Goal: Transaction & Acquisition: Purchase product/service

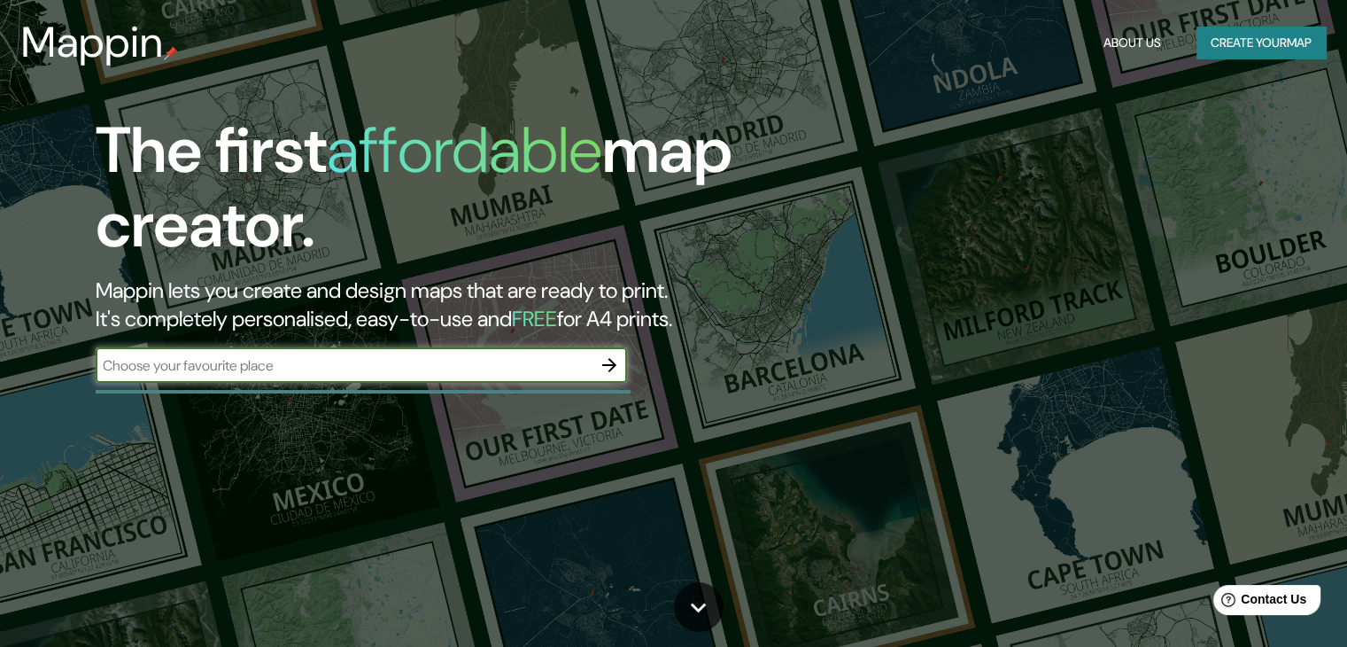
click at [319, 367] on input "text" at bounding box center [344, 365] width 496 height 20
type input "[PERSON_NAME]"
click at [610, 362] on icon "button" at bounding box center [609, 364] width 21 height 21
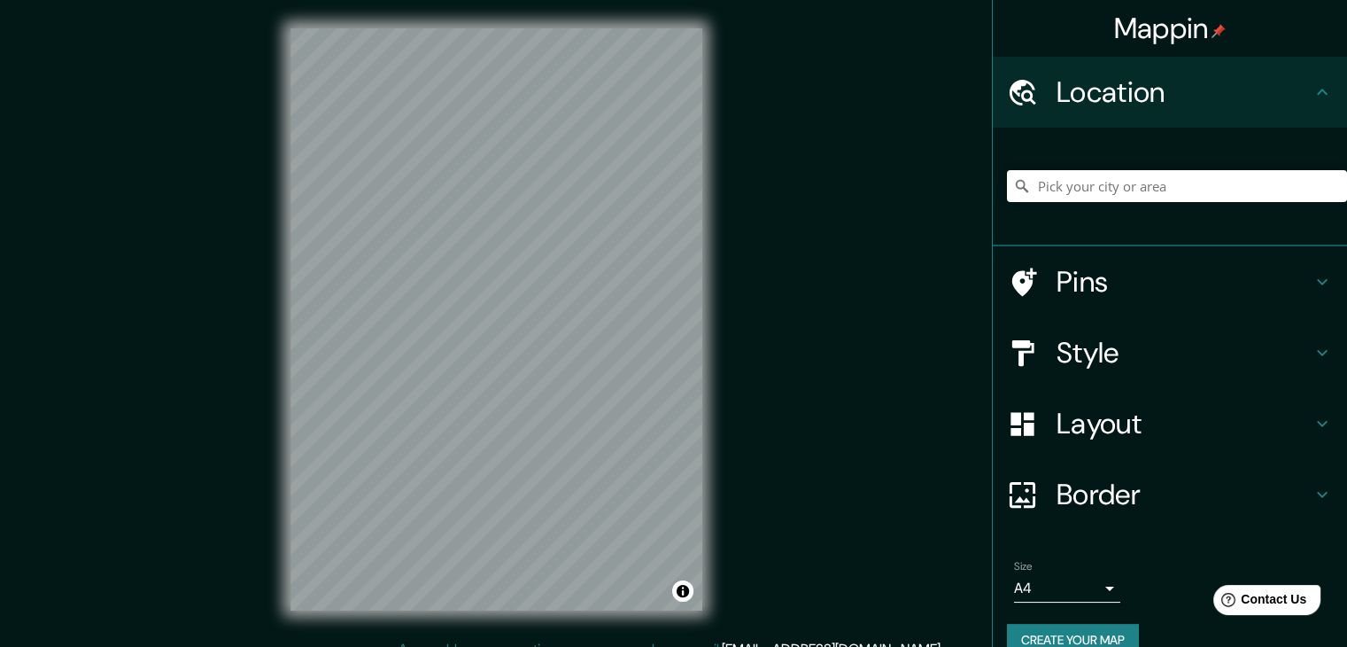
scroll to position [20, 0]
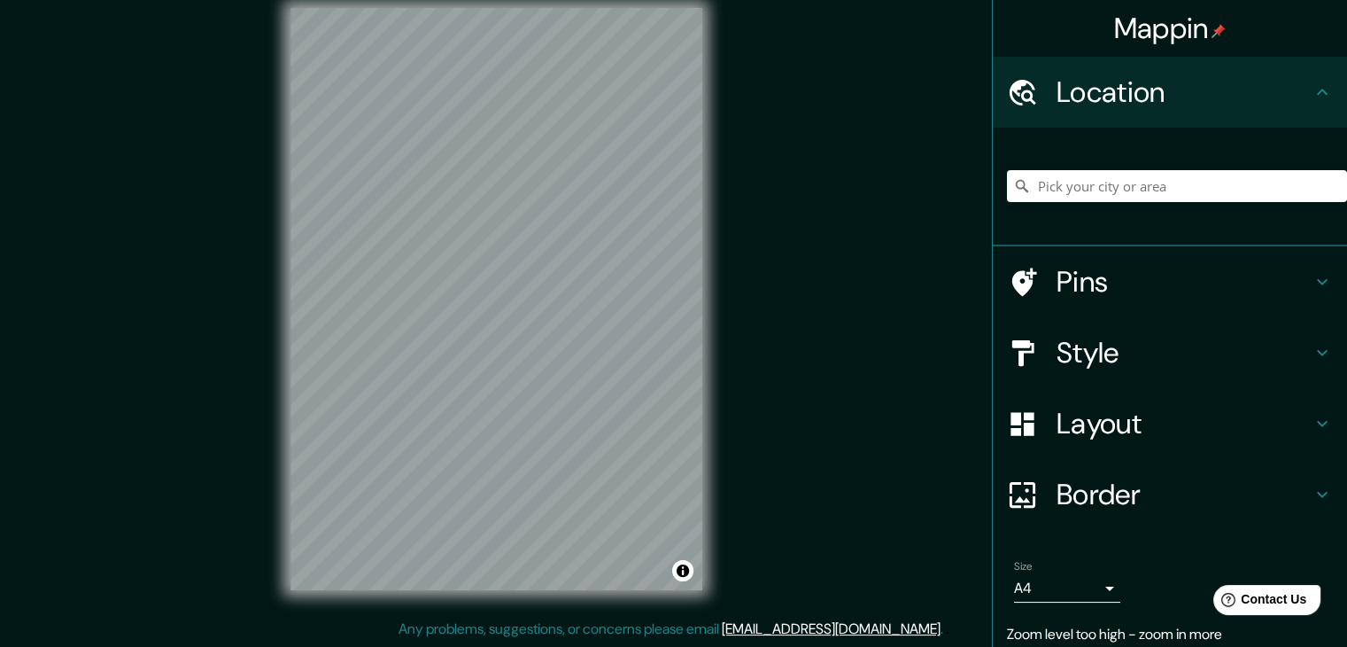
click at [745, 436] on div "Mappin Location Pins Style Layout Border Choose a border. Hint : you can make l…" at bounding box center [673, 313] width 1347 height 667
click at [283, 380] on div "© Mapbox © OpenStreetMap Improve this map" at bounding box center [496, 299] width 469 height 639
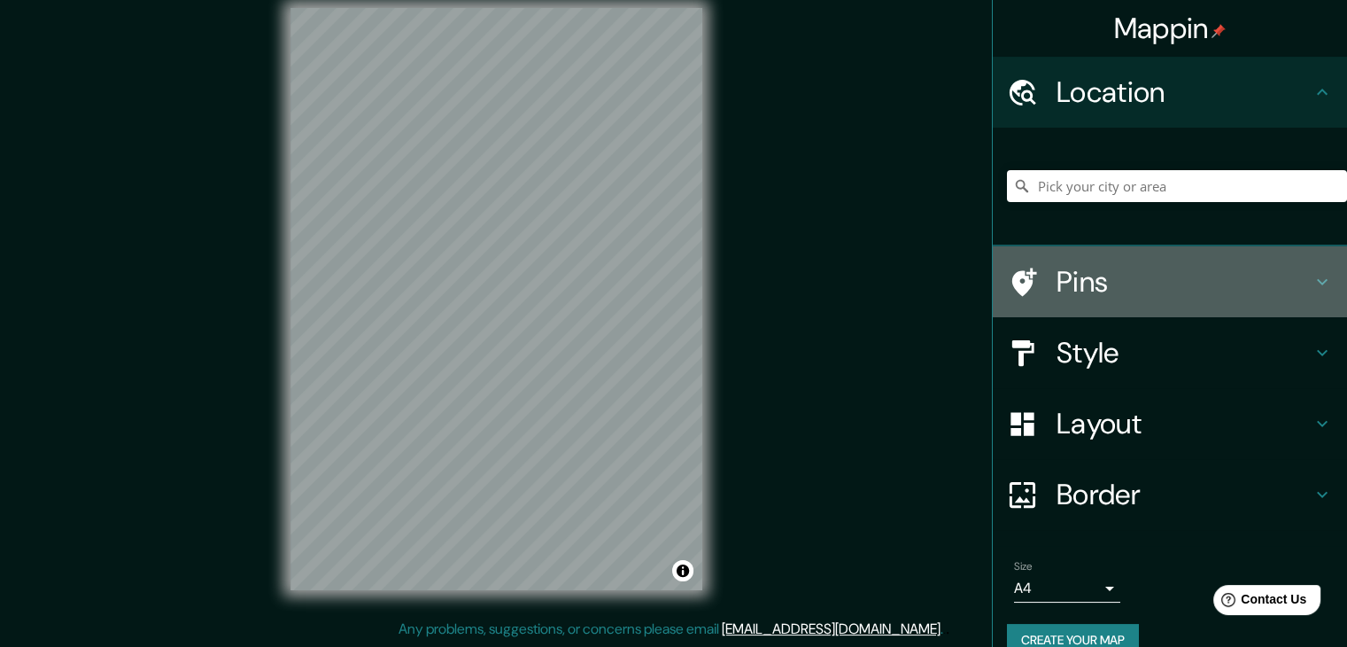
click at [1135, 290] on h4 "Pins" at bounding box center [1184, 281] width 255 height 35
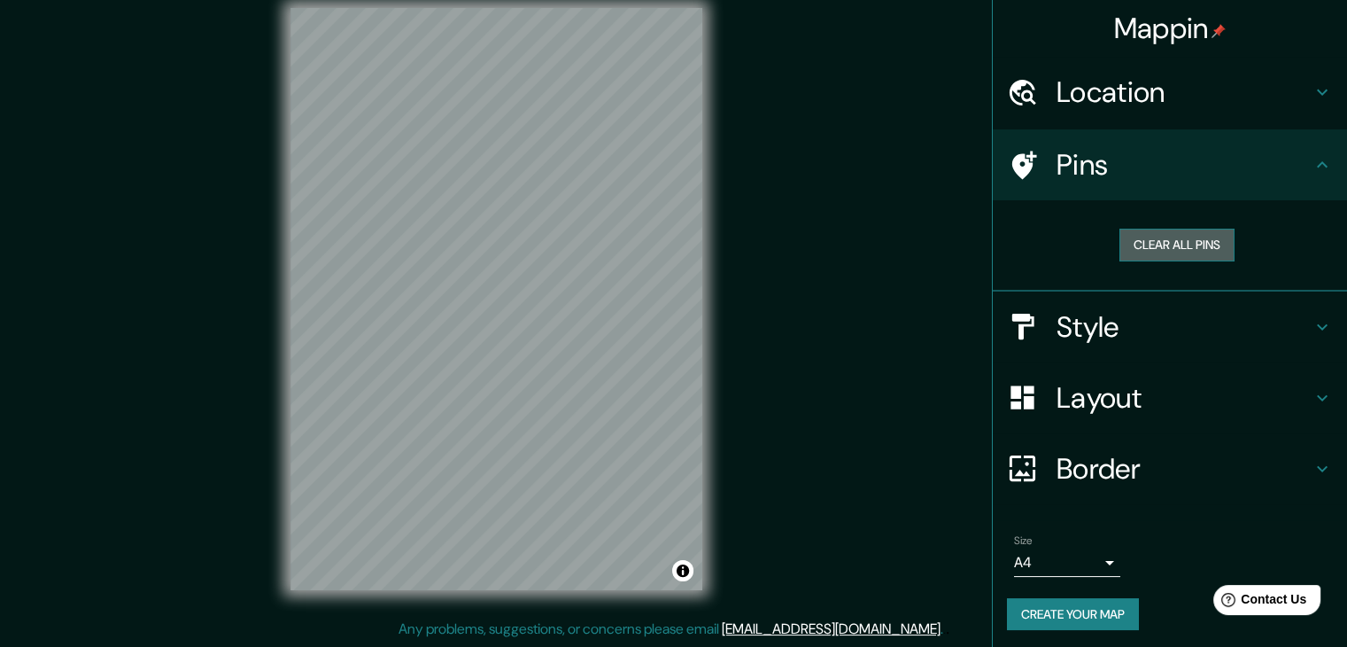
click at [1193, 237] on button "Clear all pins" at bounding box center [1177, 245] width 115 height 33
click at [1160, 312] on h4 "Style" at bounding box center [1184, 326] width 255 height 35
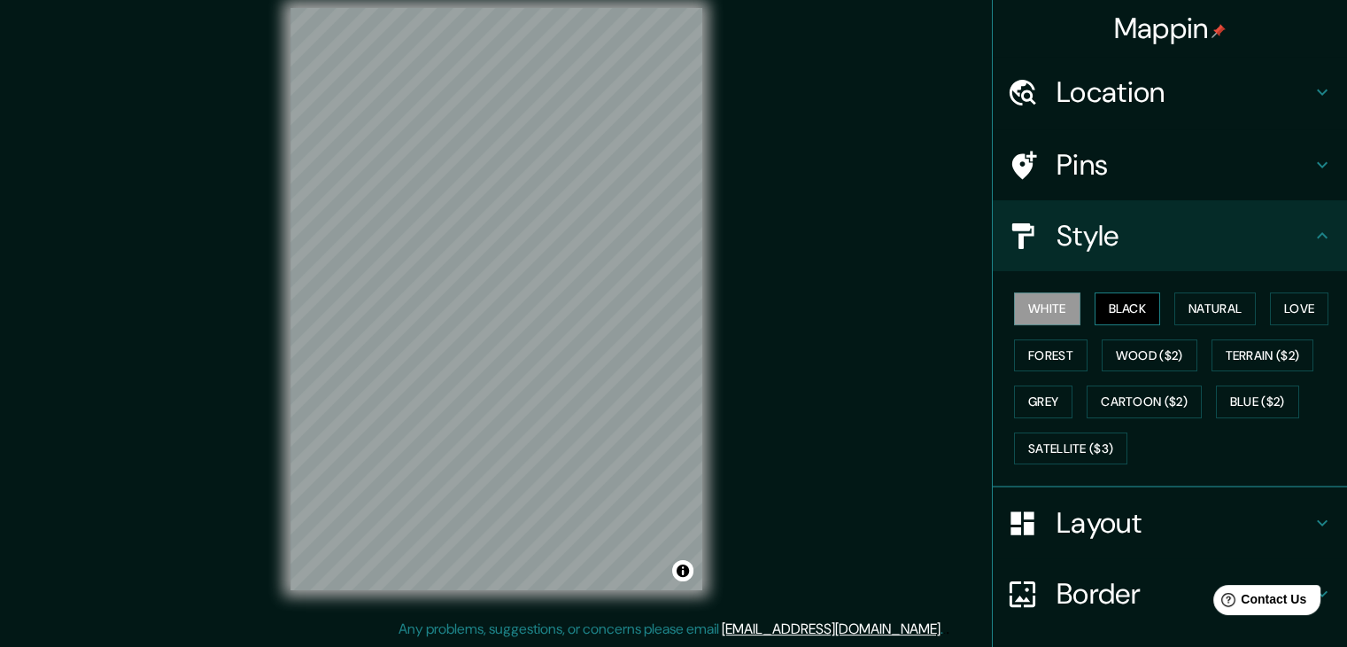
click at [1124, 309] on button "Black" at bounding box center [1128, 308] width 66 height 33
click at [1201, 309] on button "Natural" at bounding box center [1216, 308] width 82 height 33
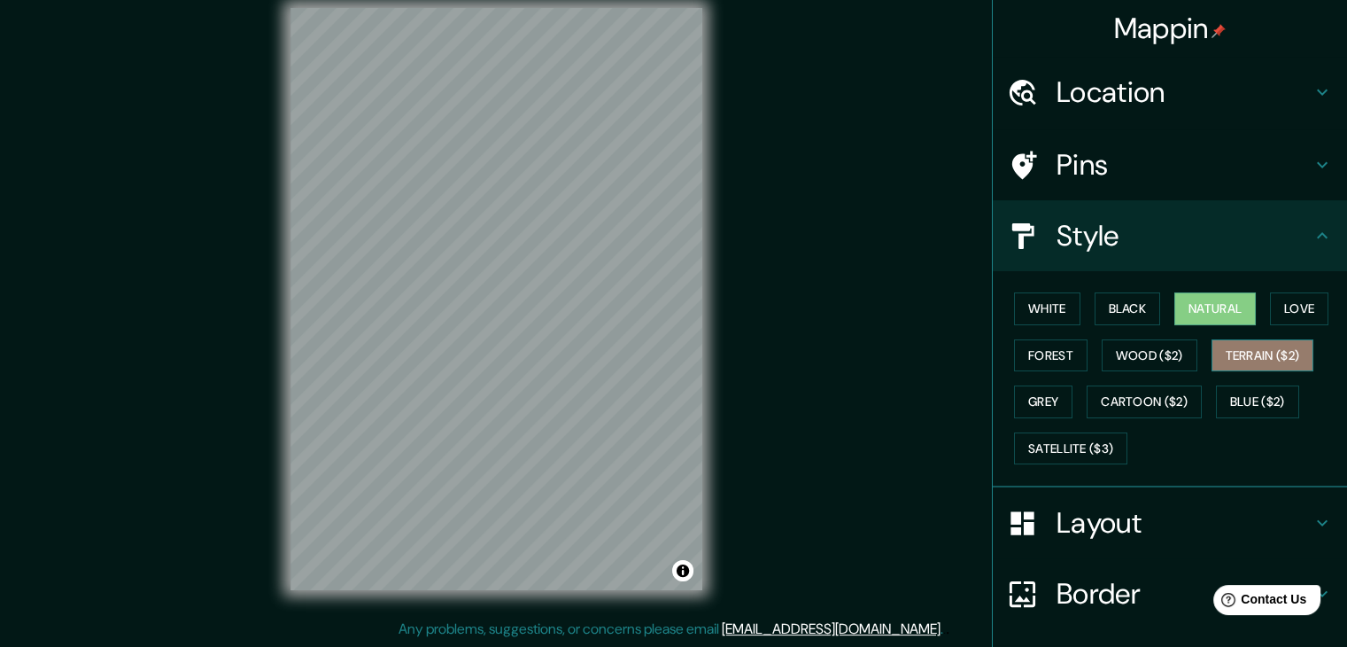
click at [1212, 340] on button "Terrain ($2)" at bounding box center [1263, 355] width 103 height 33
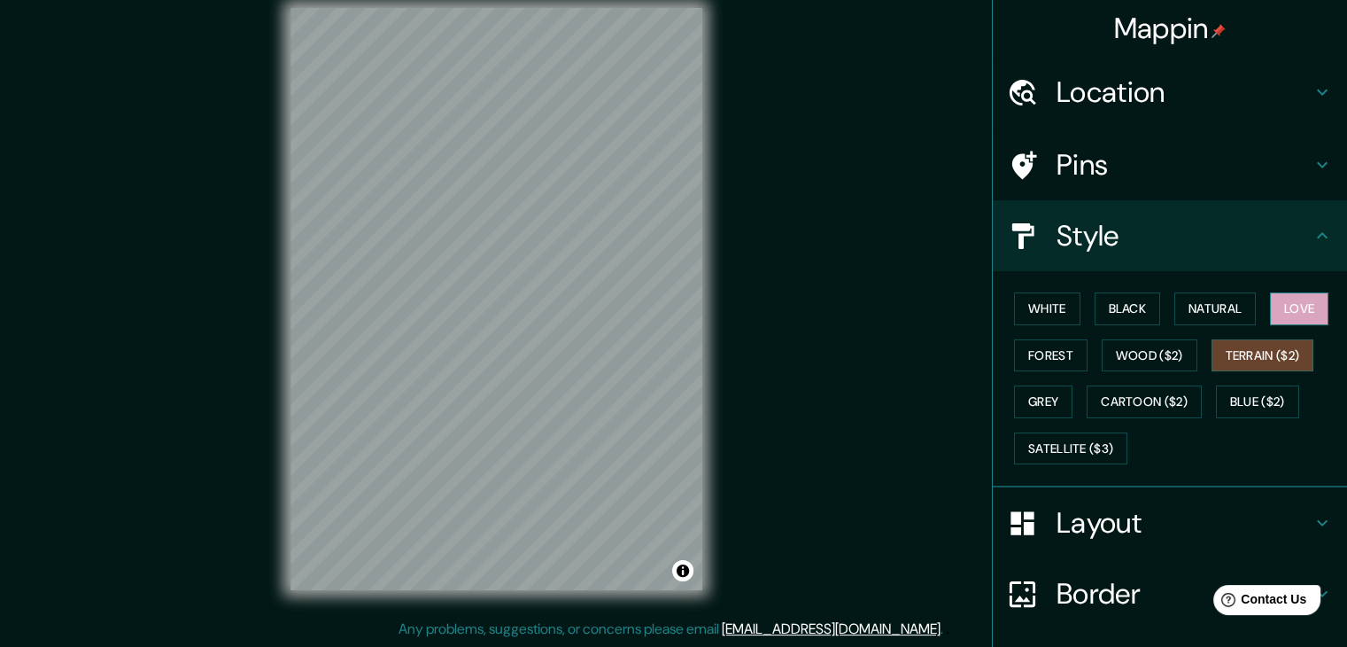
click at [1276, 317] on button "Love" at bounding box center [1299, 308] width 58 height 33
click at [1262, 349] on button "Terrain ($2)" at bounding box center [1263, 355] width 103 height 33
click at [1175, 346] on button "Wood ($2)" at bounding box center [1150, 355] width 96 height 33
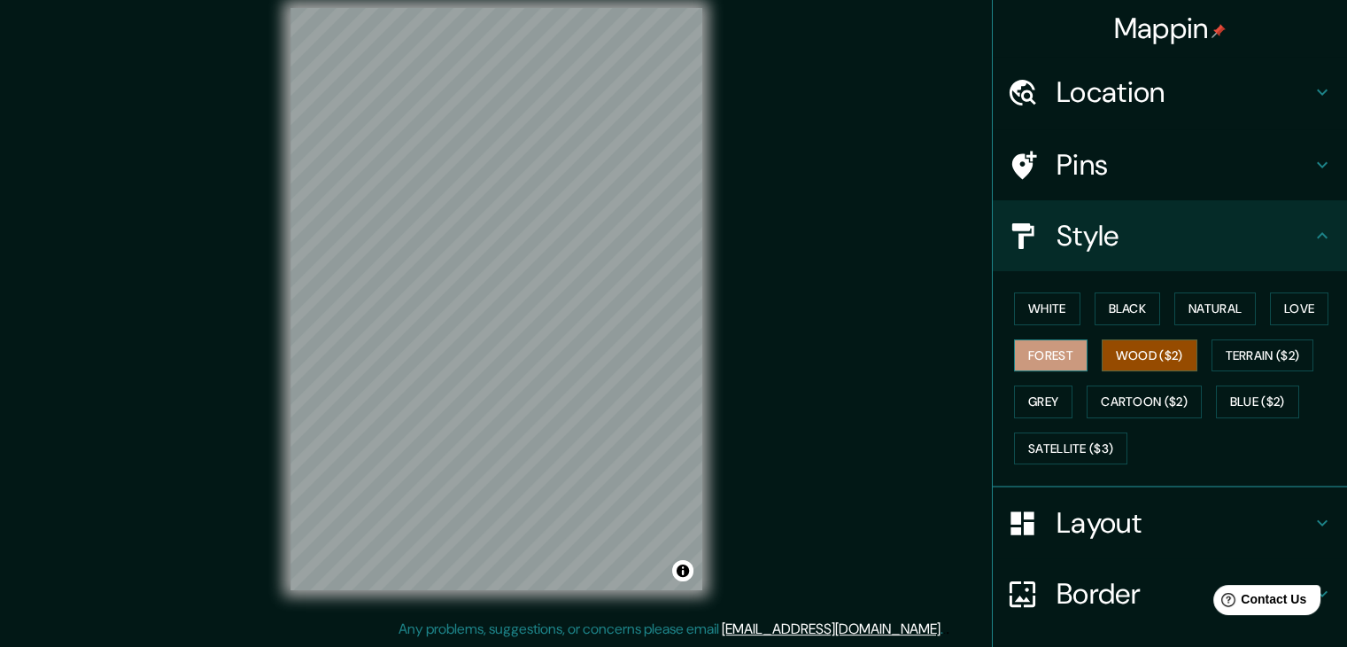
click at [1053, 348] on button "Forest" at bounding box center [1051, 355] width 74 height 33
click at [1049, 399] on button "Grey" at bounding box center [1043, 401] width 58 height 33
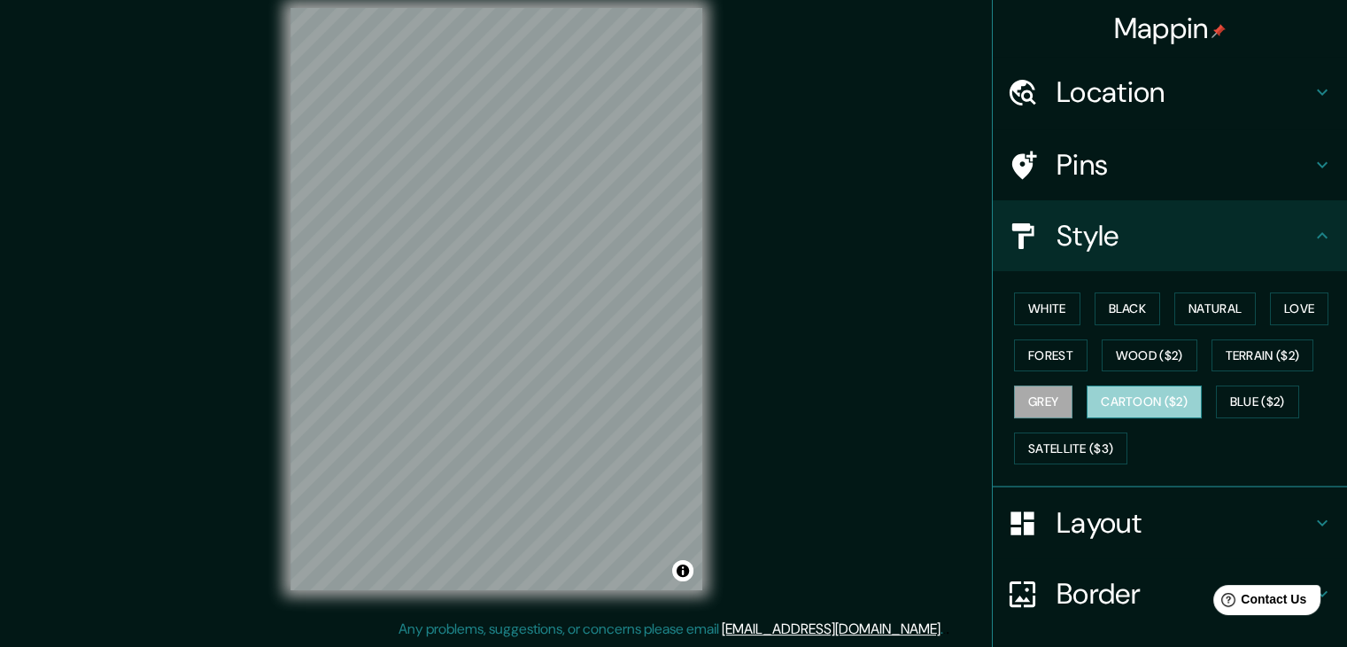
click at [1184, 408] on button "Cartoon ($2)" at bounding box center [1144, 401] width 115 height 33
click at [1250, 408] on button "Blue ($2)" at bounding box center [1257, 401] width 83 height 33
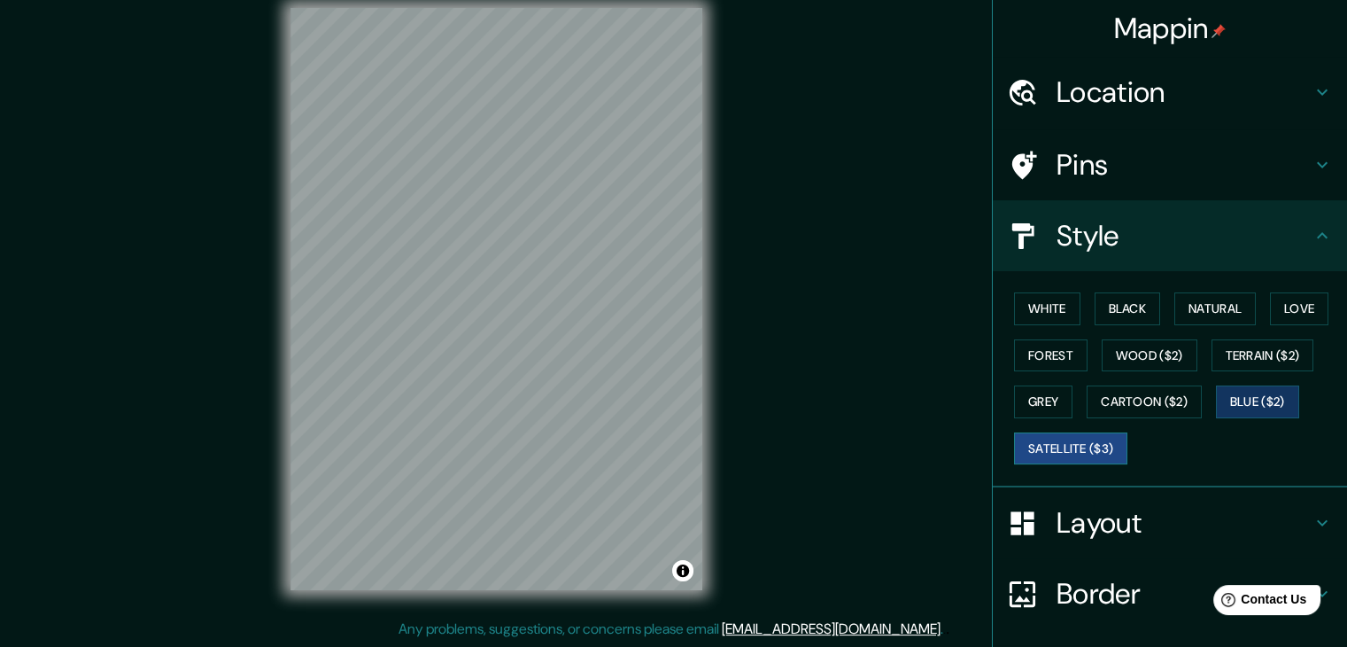
click at [1095, 447] on button "Satellite ($3)" at bounding box center [1070, 448] width 113 height 33
click at [1148, 416] on div "White Black Natural Love Forest Wood ($2) Terrain ($2) Grey Cartoon ($2) Blue (…" at bounding box center [1177, 378] width 340 height 186
click at [1040, 408] on button "Grey" at bounding box center [1043, 401] width 58 height 33
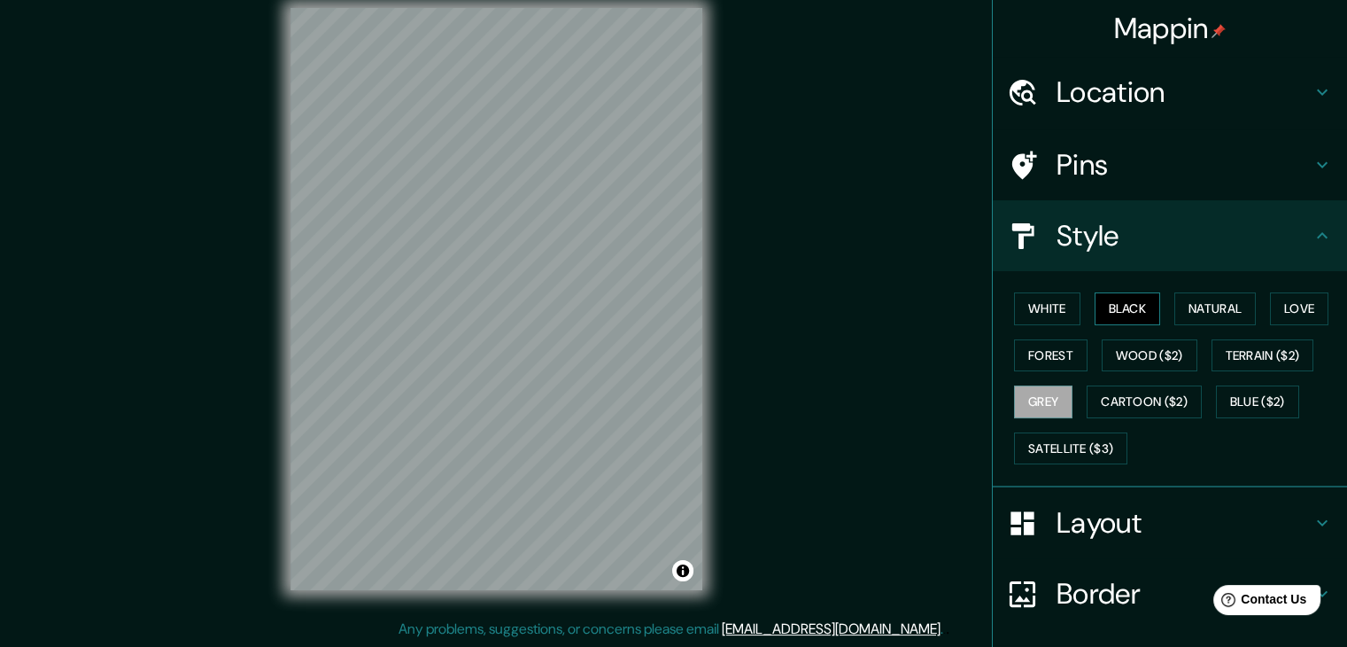
click at [1095, 309] on button "Black" at bounding box center [1128, 308] width 66 height 33
click at [1021, 323] on div "White Black Natural Love Forest Wood ($2) Terrain ($2) Grey Cartoon ($2) Blue (…" at bounding box center [1177, 378] width 340 height 186
click at [1024, 314] on button "White" at bounding box center [1047, 308] width 66 height 33
click at [1052, 404] on button "Grey" at bounding box center [1043, 401] width 58 height 33
click at [1077, 484] on div "White Black Natural Love Forest Wood ($2) Terrain ($2) Grey Cartoon ($2) Blue (…" at bounding box center [1170, 379] width 354 height 216
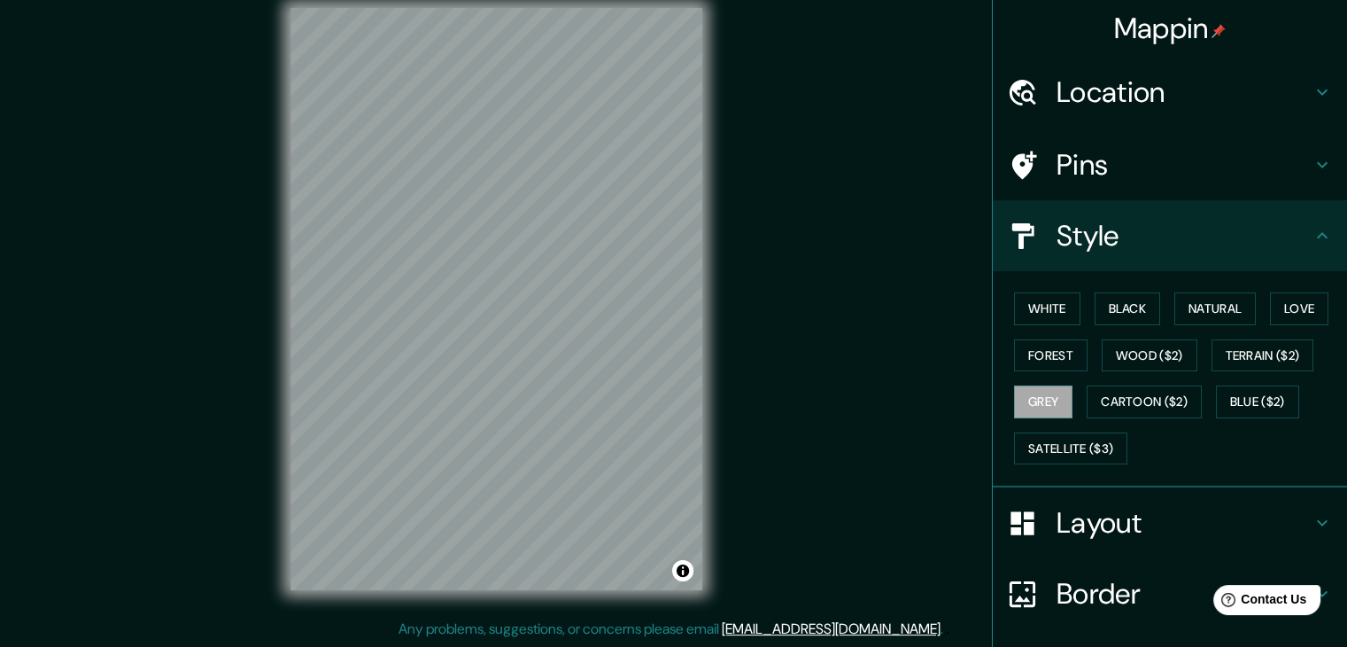
click at [1084, 508] on h4 "Layout" at bounding box center [1184, 522] width 255 height 35
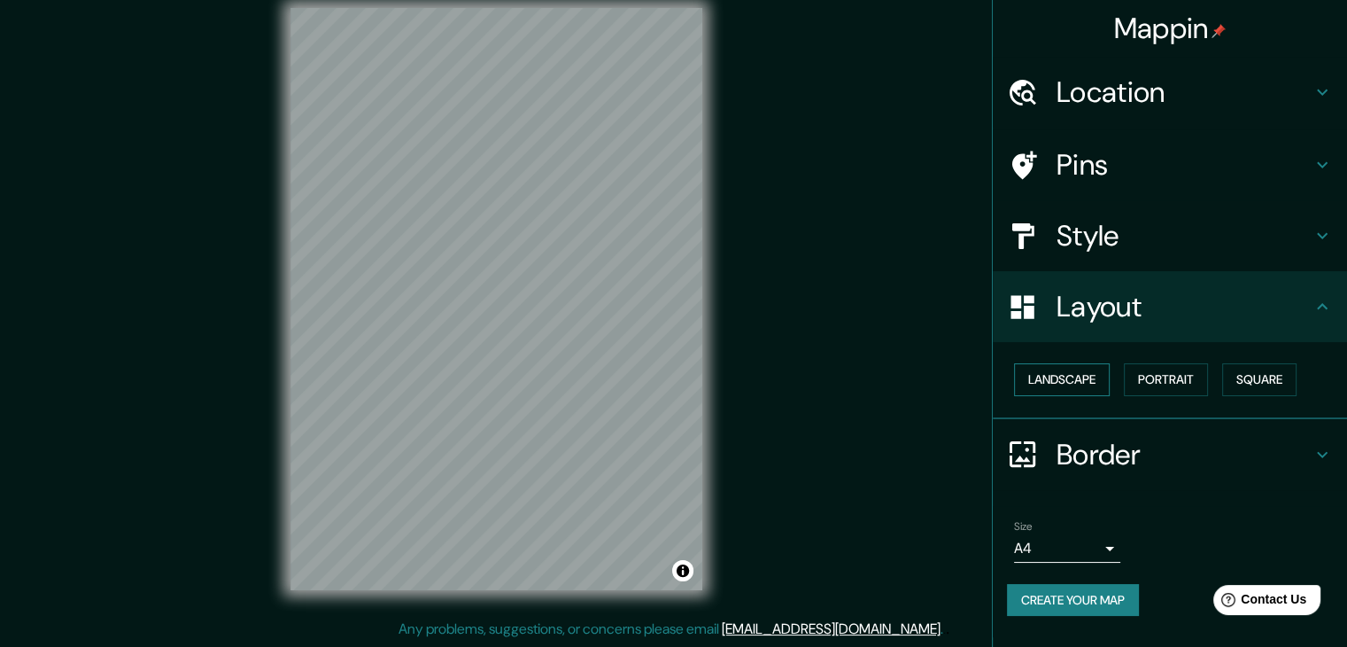
click at [1095, 385] on button "Landscape" at bounding box center [1062, 379] width 96 height 33
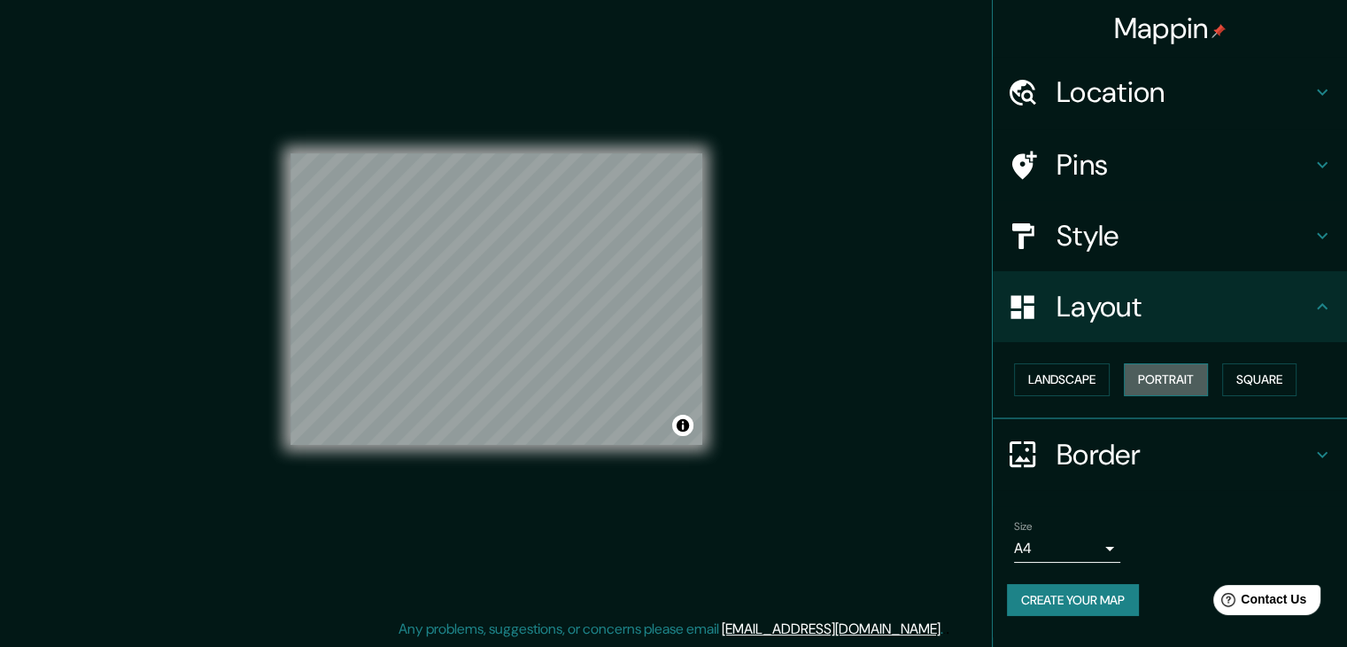
click at [1169, 377] on button "Portrait" at bounding box center [1166, 379] width 84 height 33
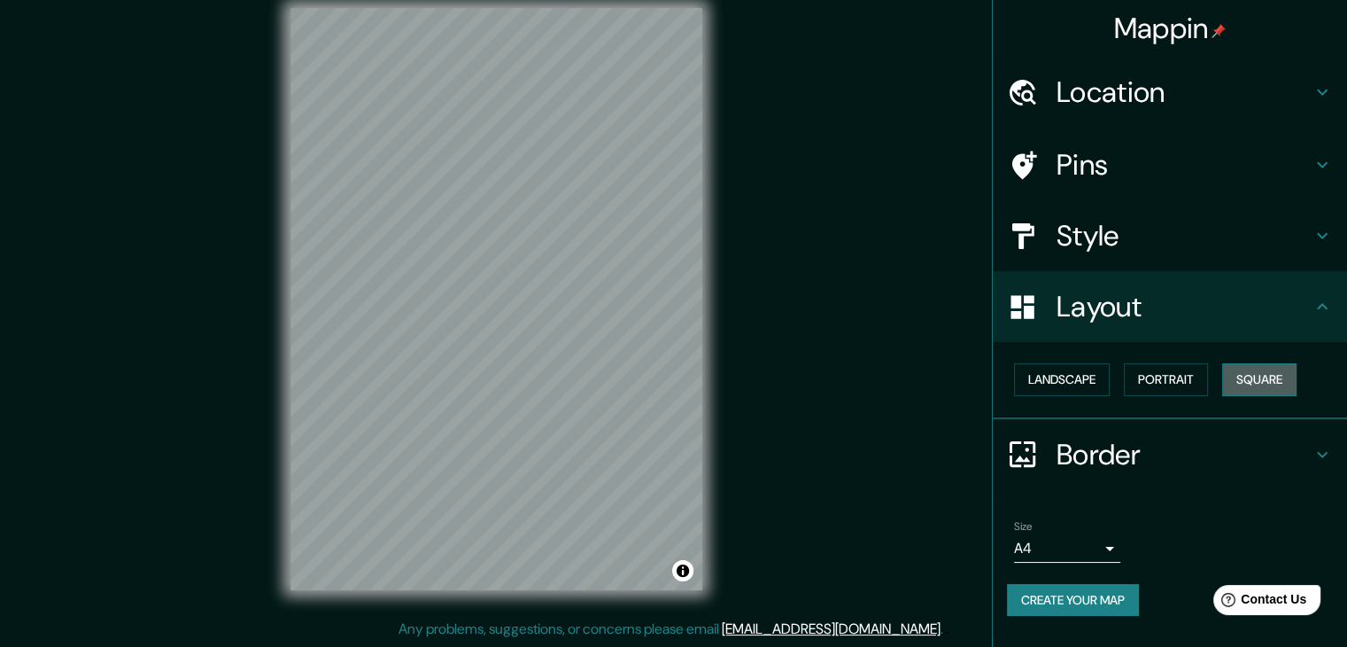
click at [1279, 380] on button "Square" at bounding box center [1260, 379] width 74 height 33
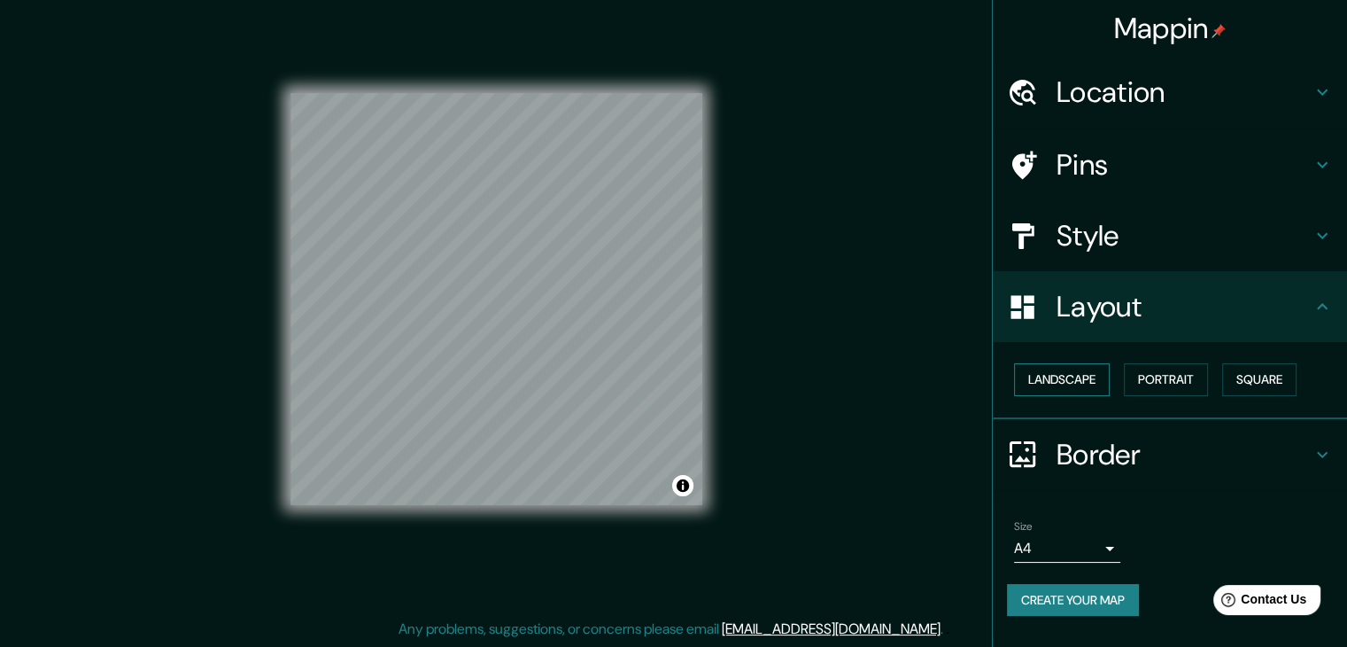
click at [1060, 382] on button "Landscape" at bounding box center [1062, 379] width 96 height 33
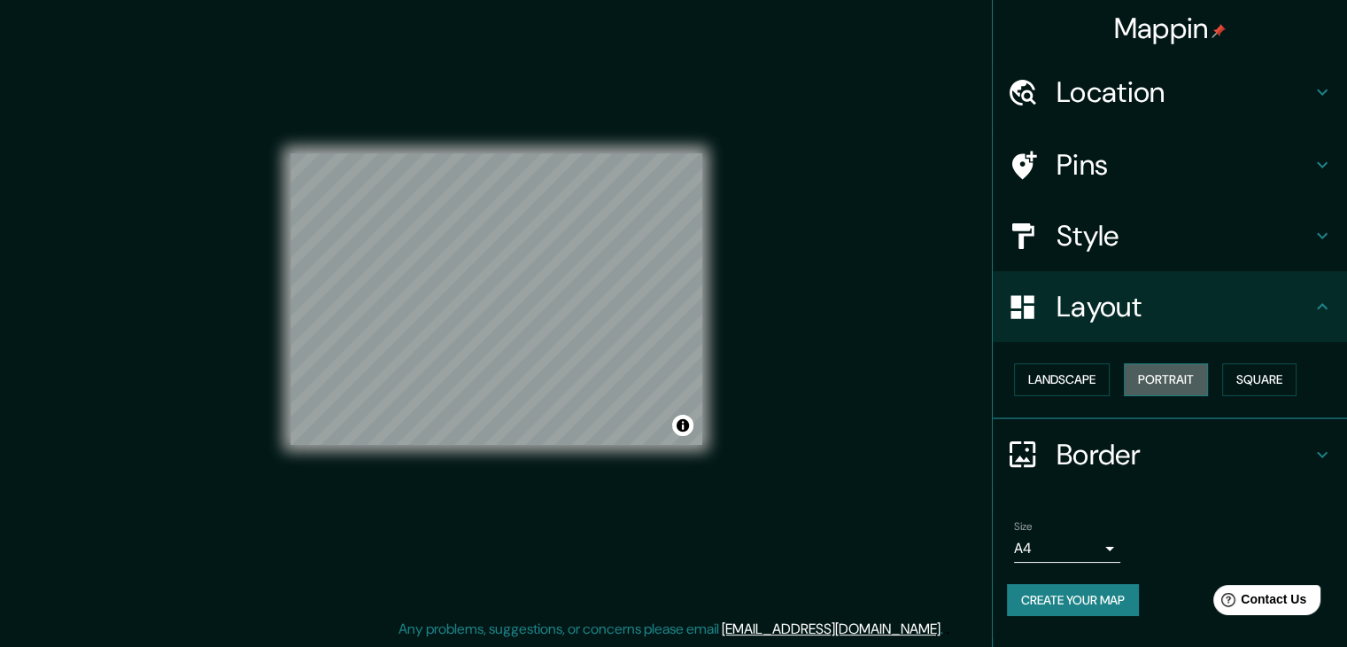
click at [1137, 389] on button "Portrait" at bounding box center [1166, 379] width 84 height 33
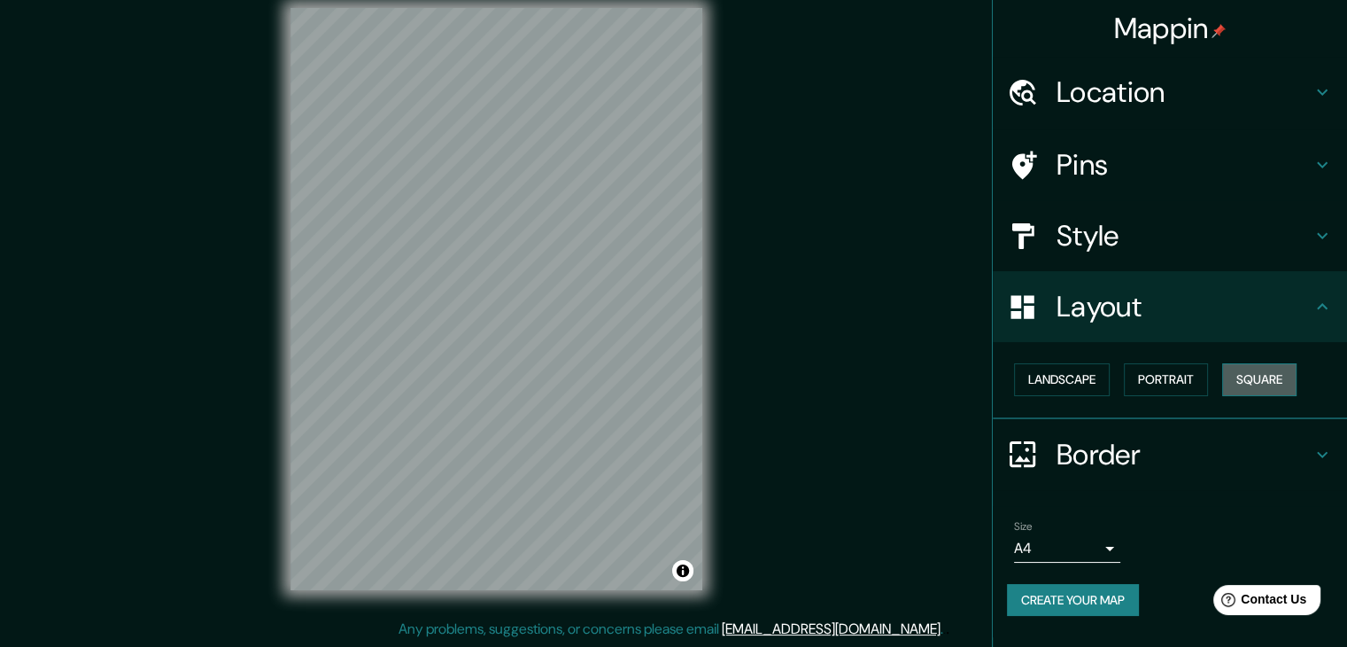
click at [1244, 391] on button "Square" at bounding box center [1260, 379] width 74 height 33
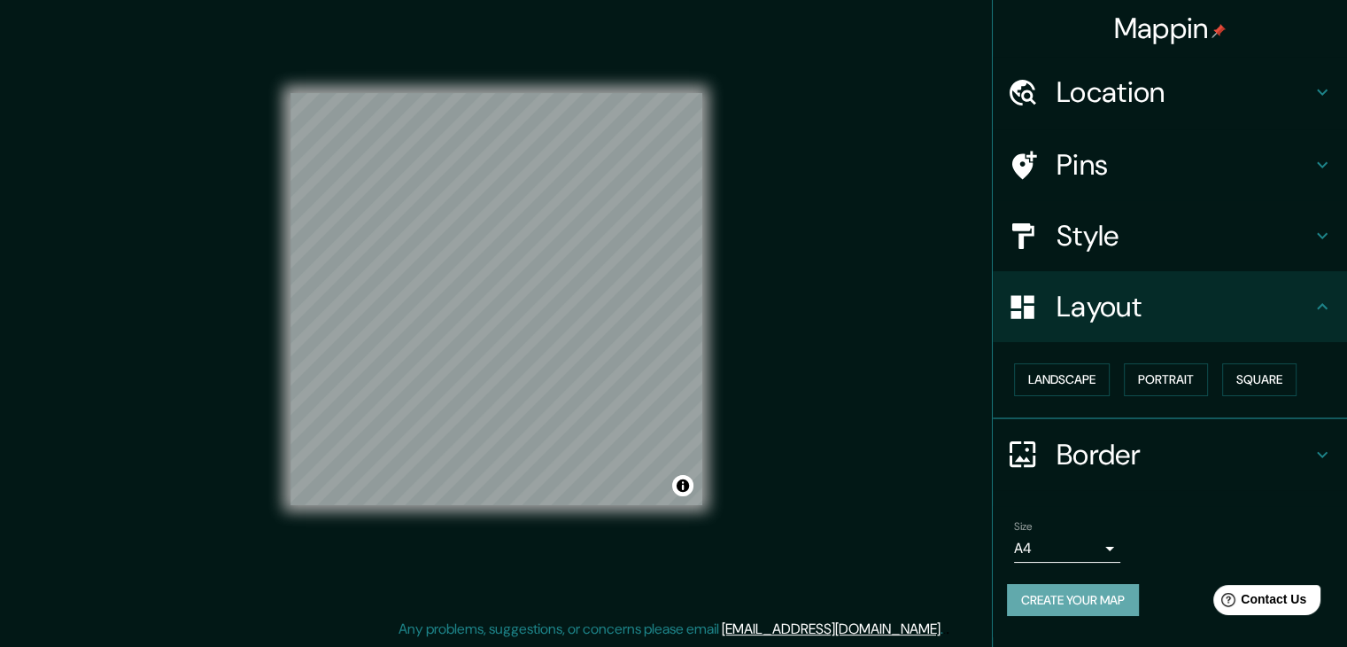
click at [1089, 610] on button "Create your map" at bounding box center [1073, 600] width 132 height 33
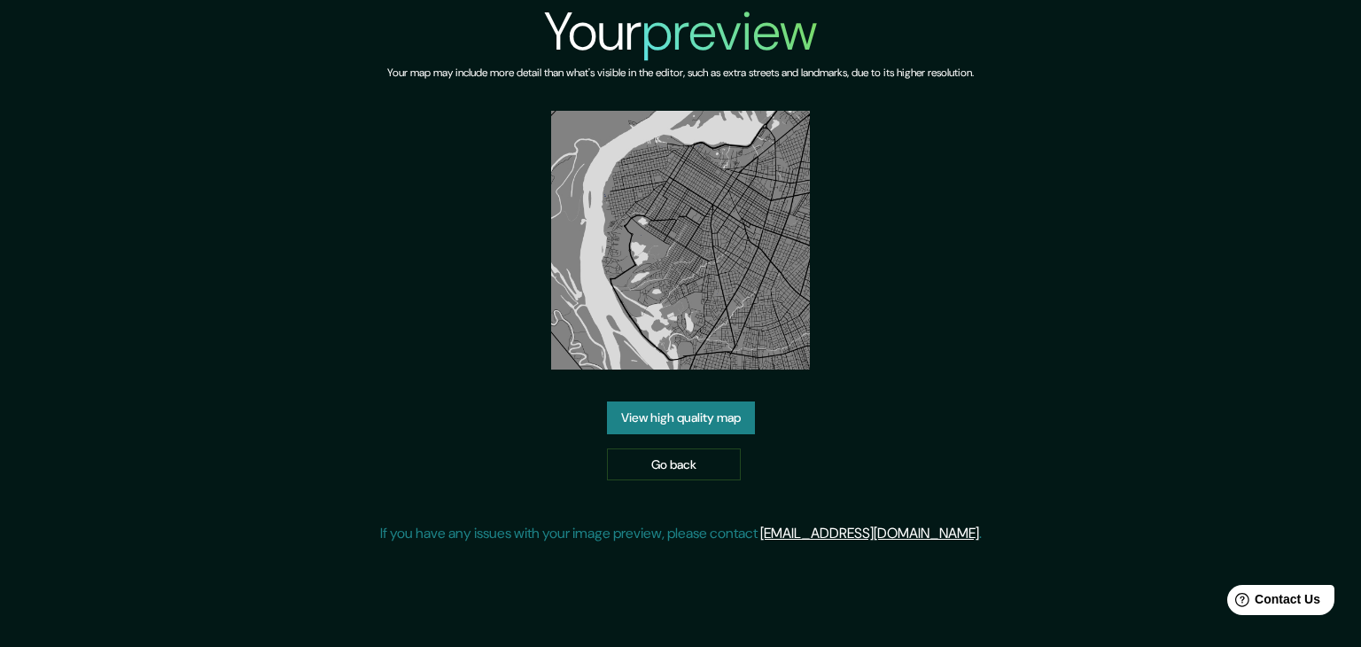
click at [656, 422] on link "View high quality map" at bounding box center [681, 417] width 148 height 33
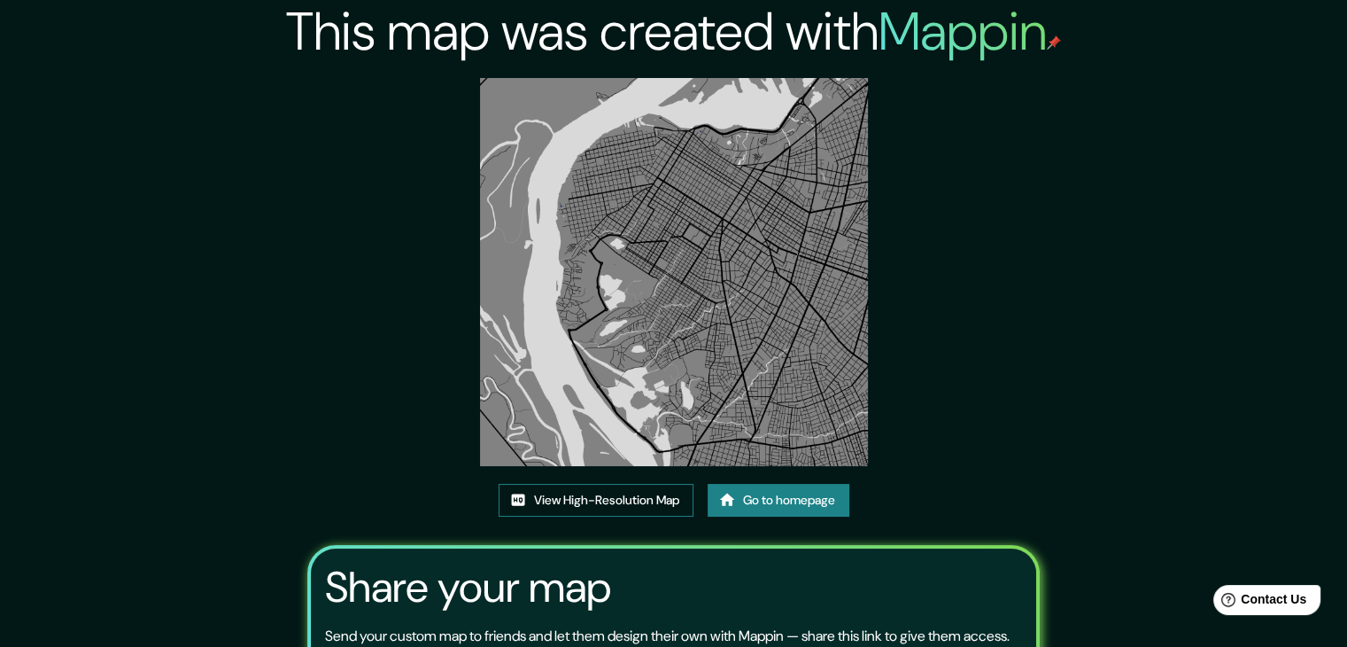
click at [600, 501] on link "View High-Resolution Map" at bounding box center [596, 500] width 195 height 33
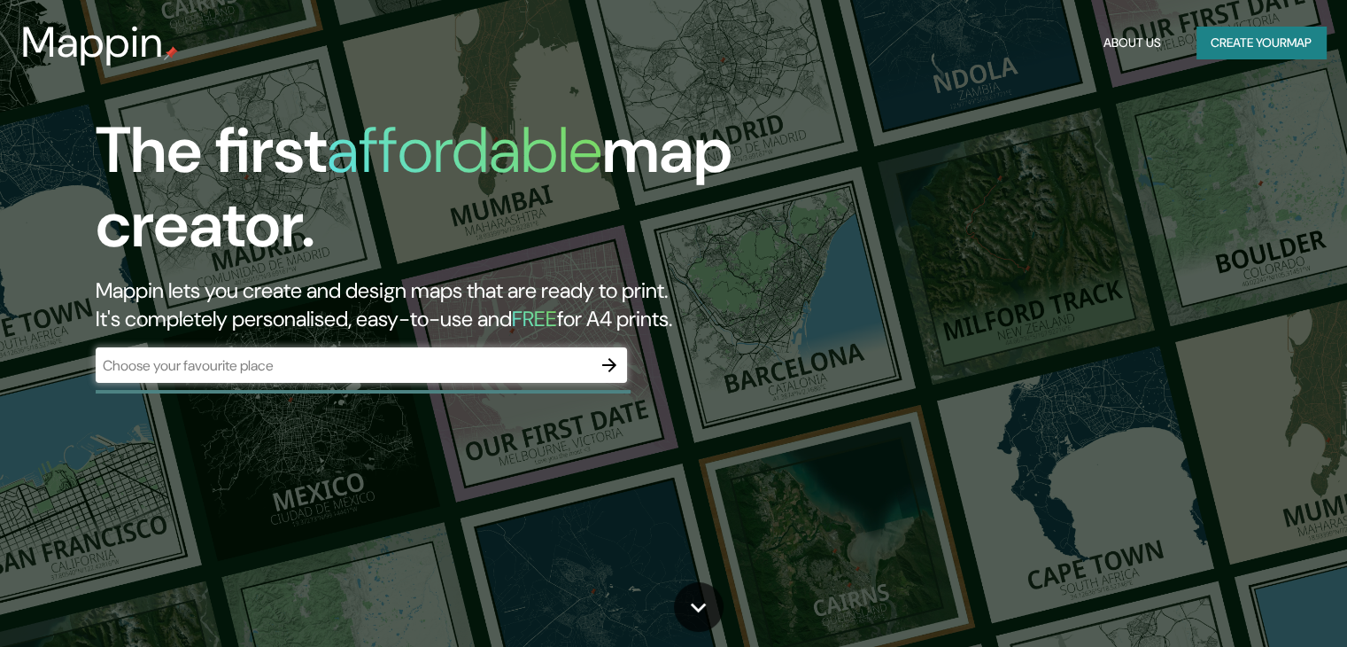
click at [501, 345] on div "The first affordable map creator. Mappin lets you create and design maps that a…" at bounding box center [432, 256] width 809 height 287
click at [501, 355] on input "text" at bounding box center [344, 365] width 496 height 20
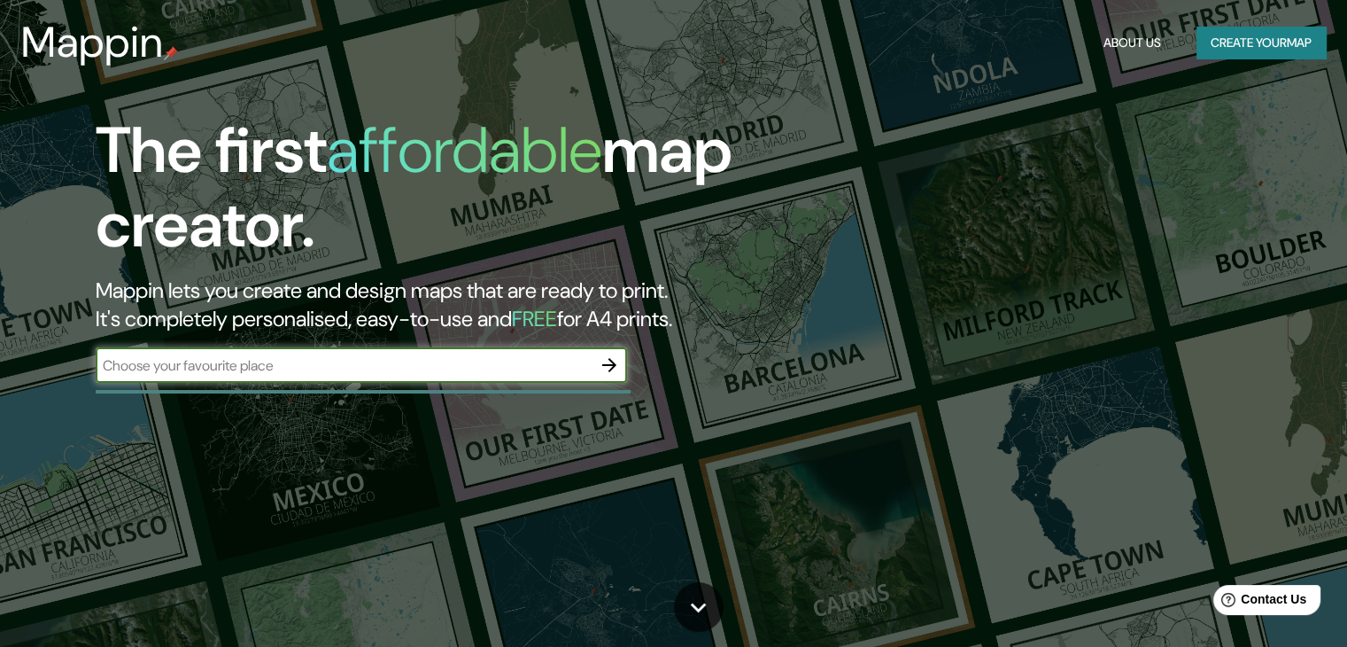
type input "[PERSON_NAME]"
click at [616, 364] on icon "button" at bounding box center [609, 365] width 14 height 14
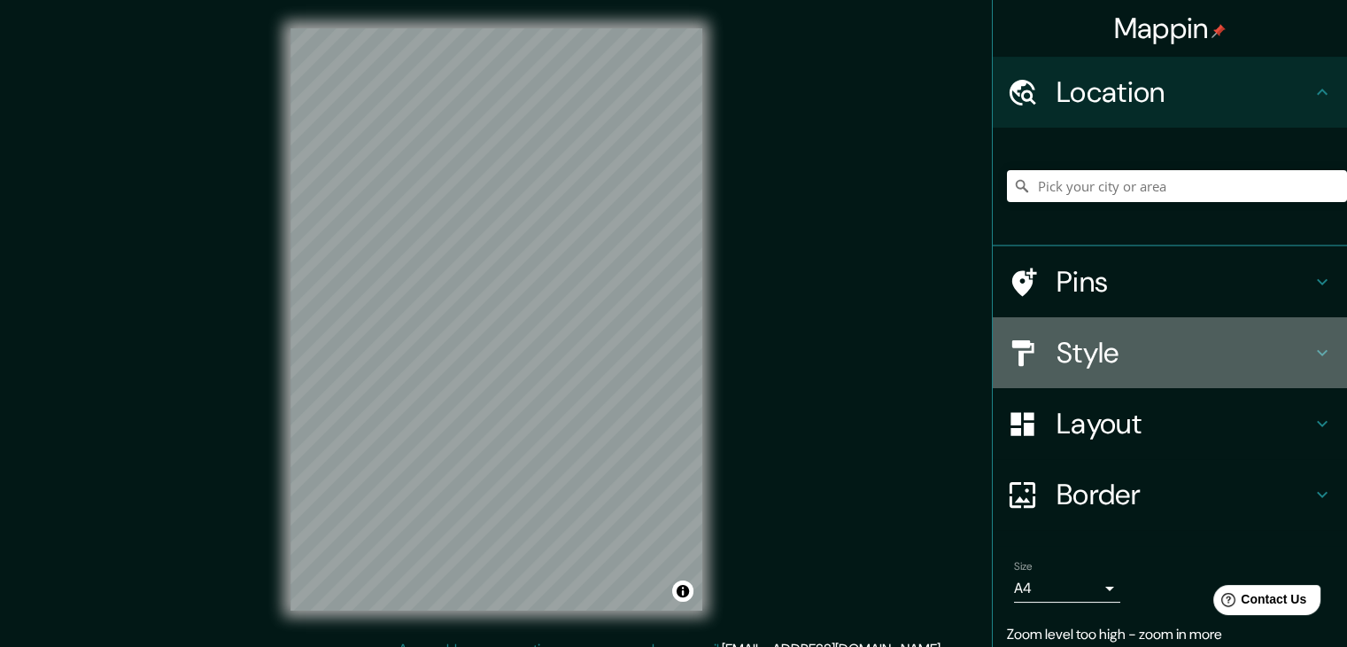
click at [1090, 363] on h4 "Style" at bounding box center [1184, 352] width 255 height 35
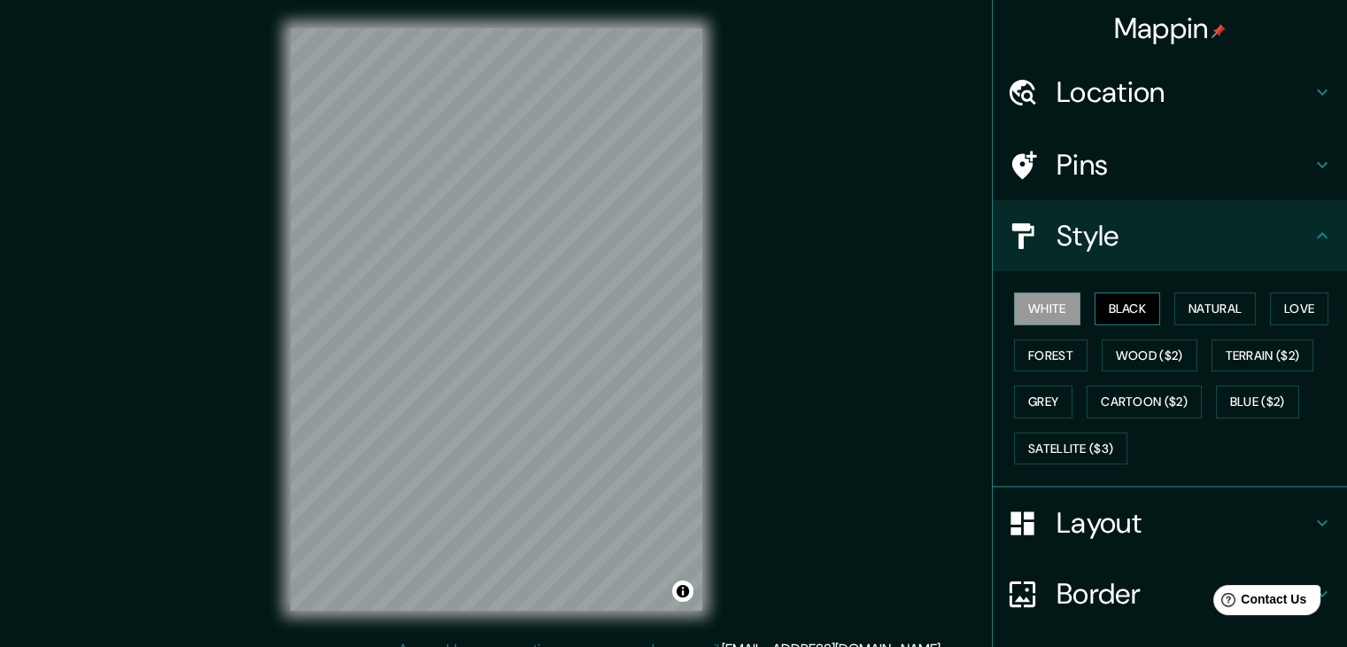
click at [1130, 296] on button "Black" at bounding box center [1128, 308] width 66 height 33
click at [1180, 296] on button "Natural" at bounding box center [1216, 308] width 82 height 33
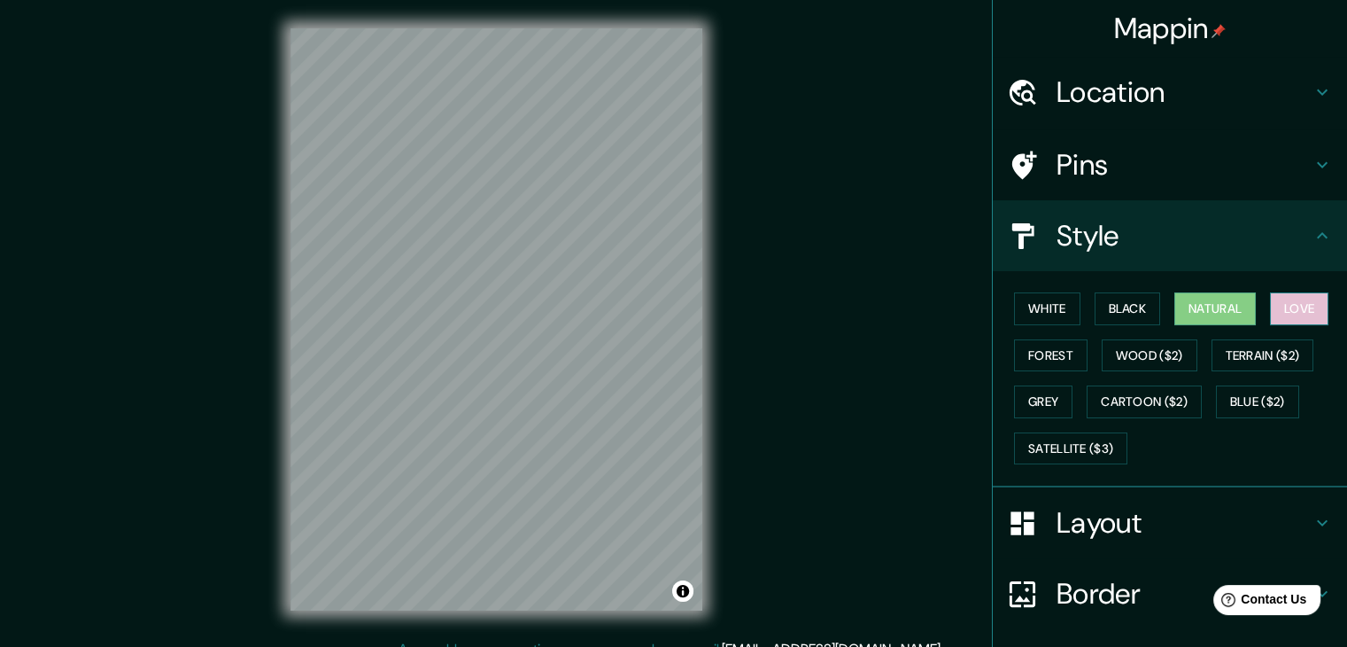
click at [1314, 303] on button "Love" at bounding box center [1299, 308] width 58 height 33
click at [1282, 348] on button "Terrain ($2)" at bounding box center [1263, 355] width 103 height 33
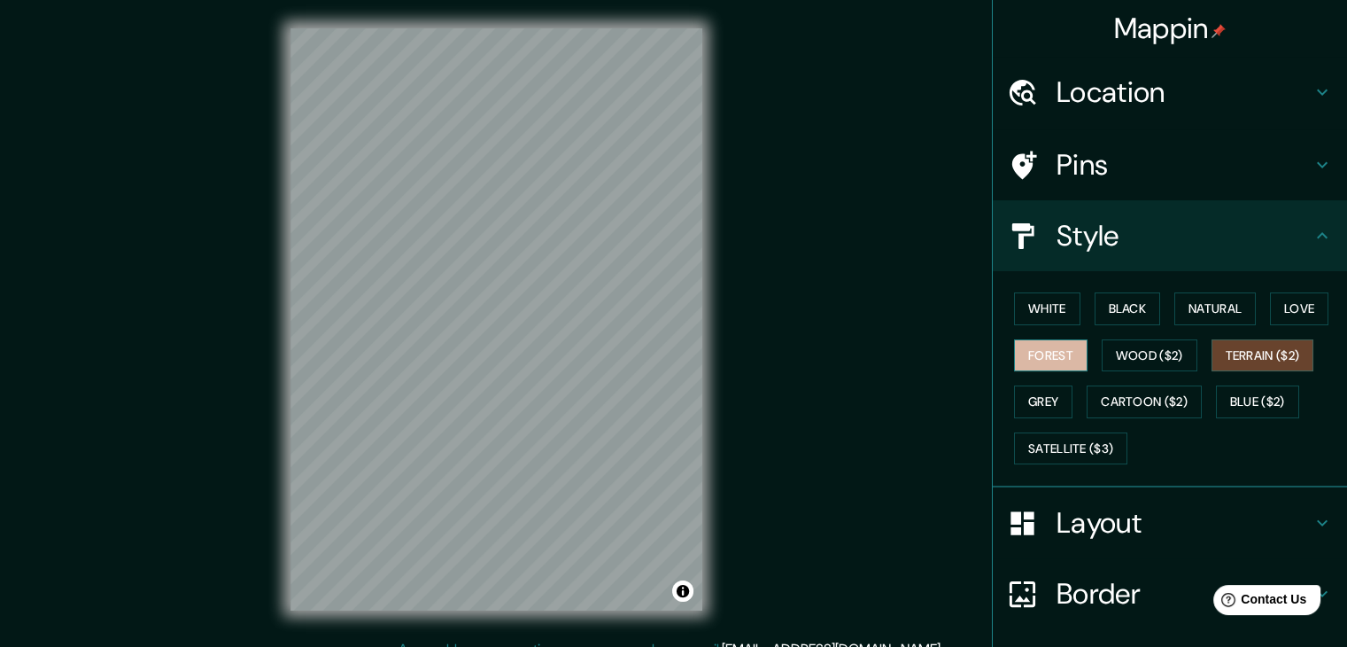
click at [1062, 343] on button "Forest" at bounding box center [1051, 355] width 74 height 33
click at [1044, 400] on button "Grey" at bounding box center [1043, 401] width 58 height 33
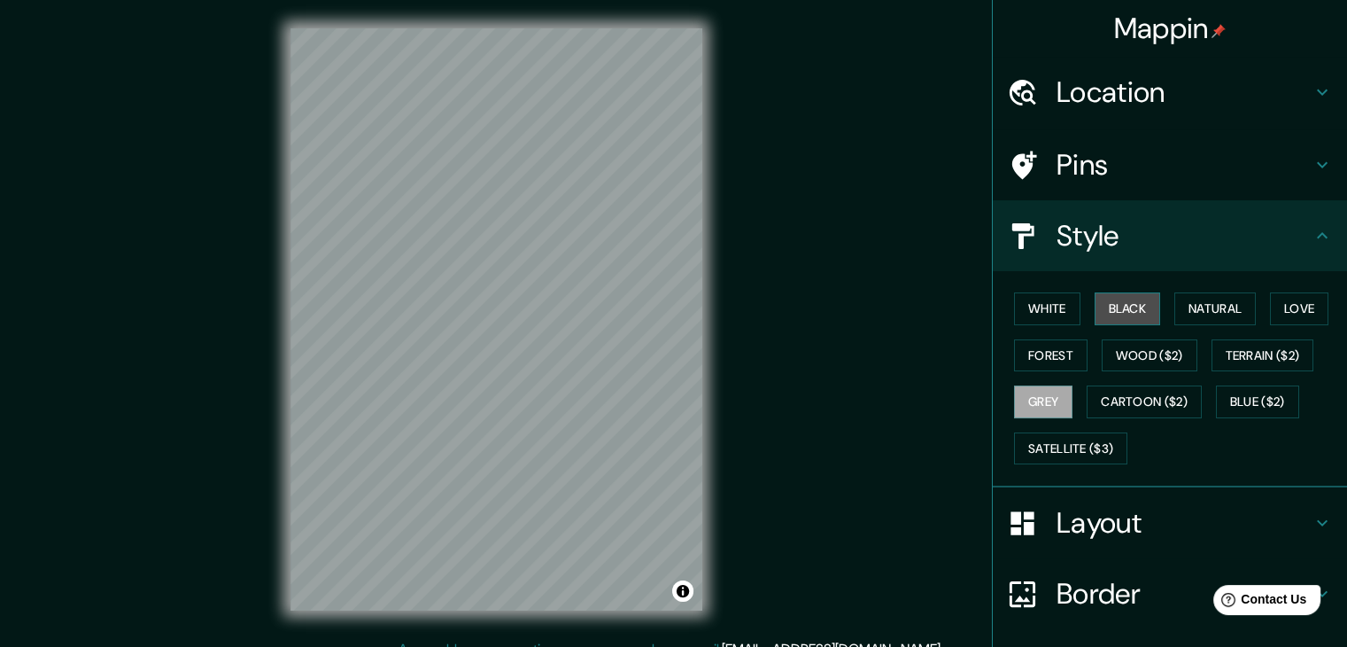
click at [1127, 307] on button "Black" at bounding box center [1128, 308] width 66 height 33
click at [1180, 306] on button "Natural" at bounding box center [1216, 308] width 82 height 33
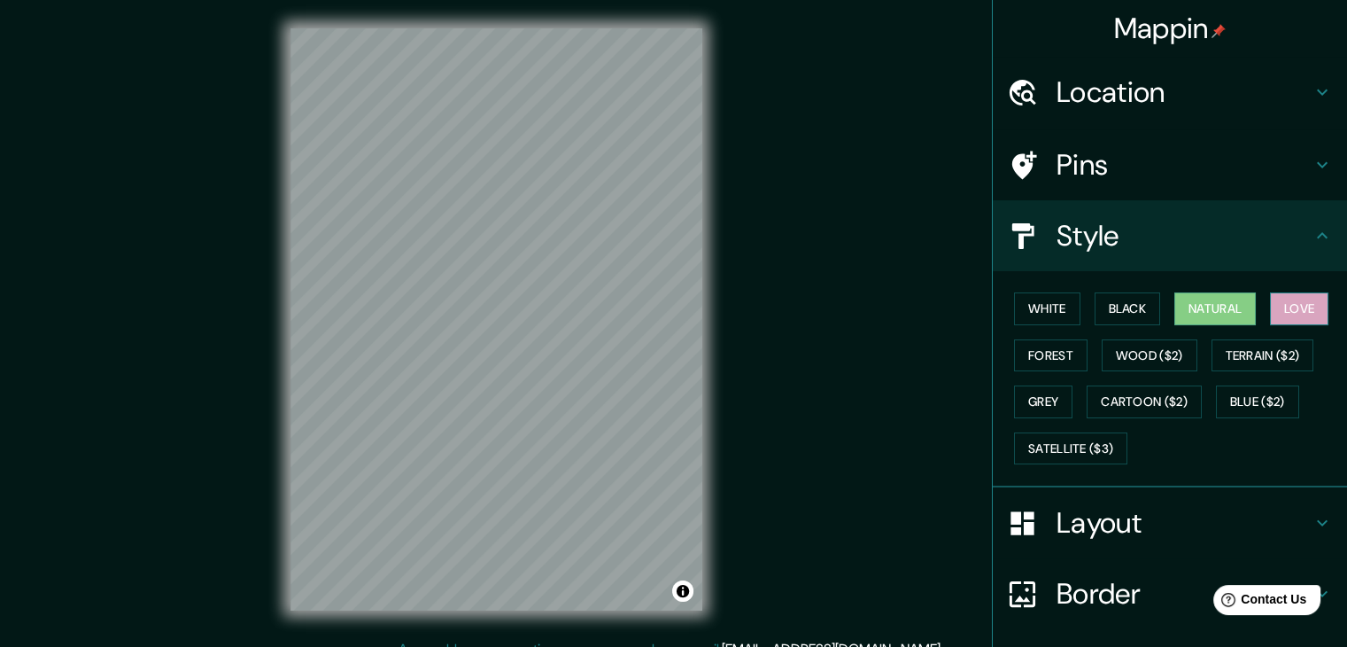
click at [1307, 306] on button "Love" at bounding box center [1299, 308] width 58 height 33
click at [1086, 506] on h4 "Layout" at bounding box center [1184, 522] width 255 height 35
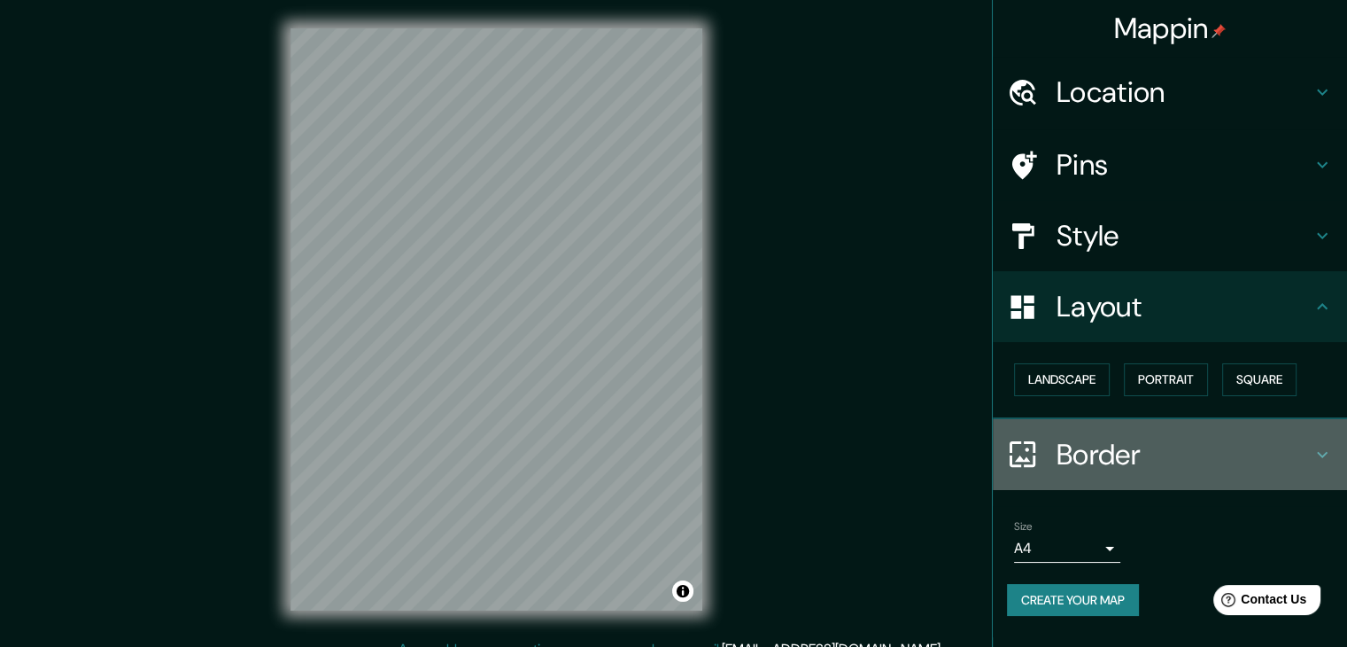
click at [1125, 465] on h4 "Border" at bounding box center [1184, 454] width 255 height 35
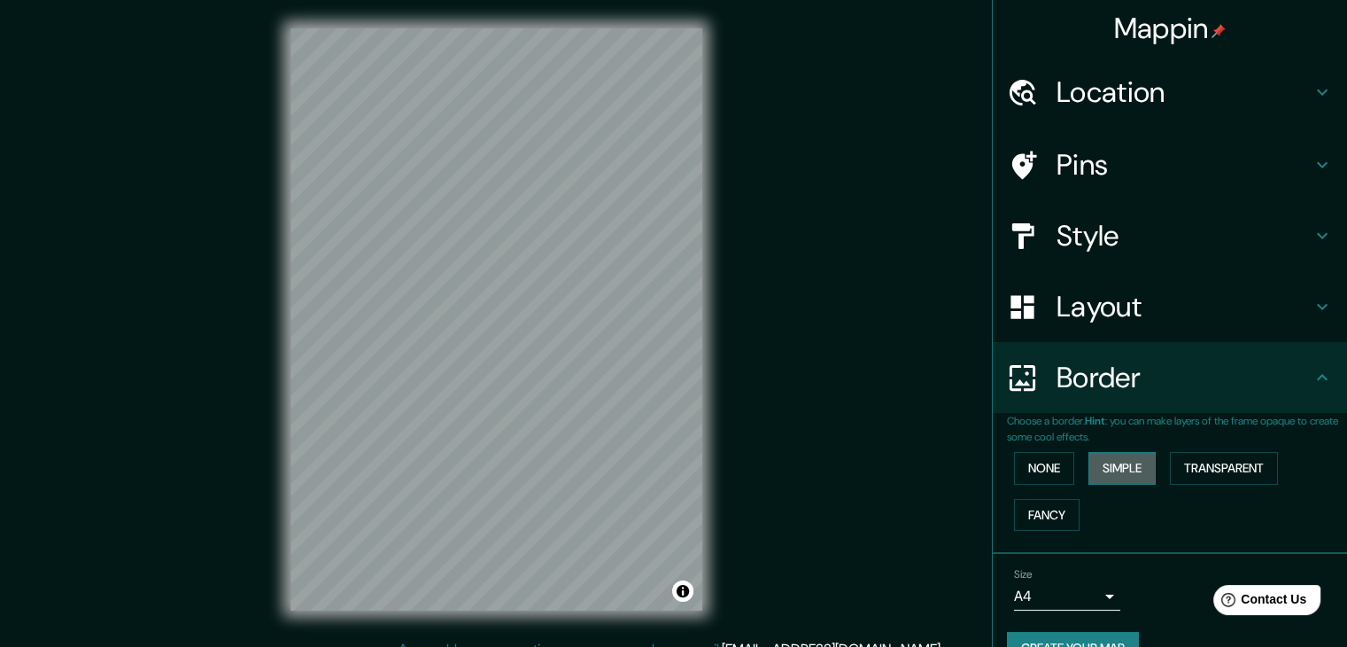
click at [1126, 469] on button "Simple" at bounding box center [1122, 468] width 67 height 33
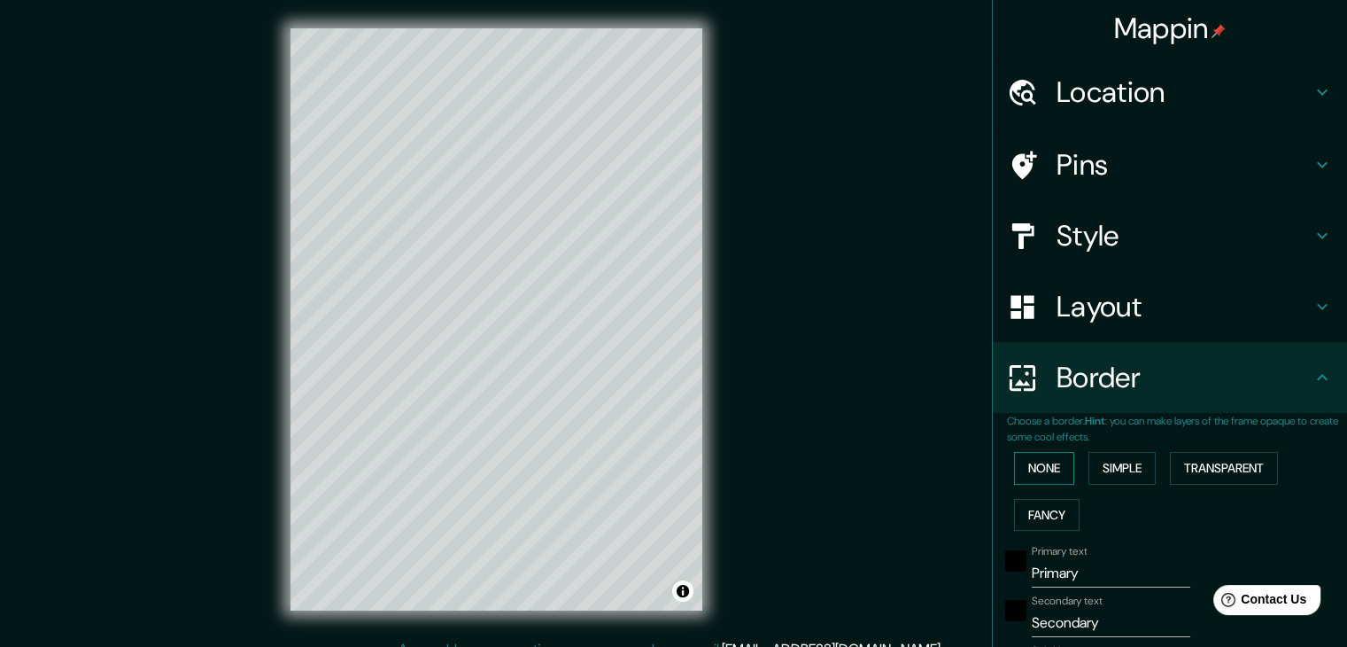
click at [1031, 458] on button "None" at bounding box center [1044, 468] width 60 height 33
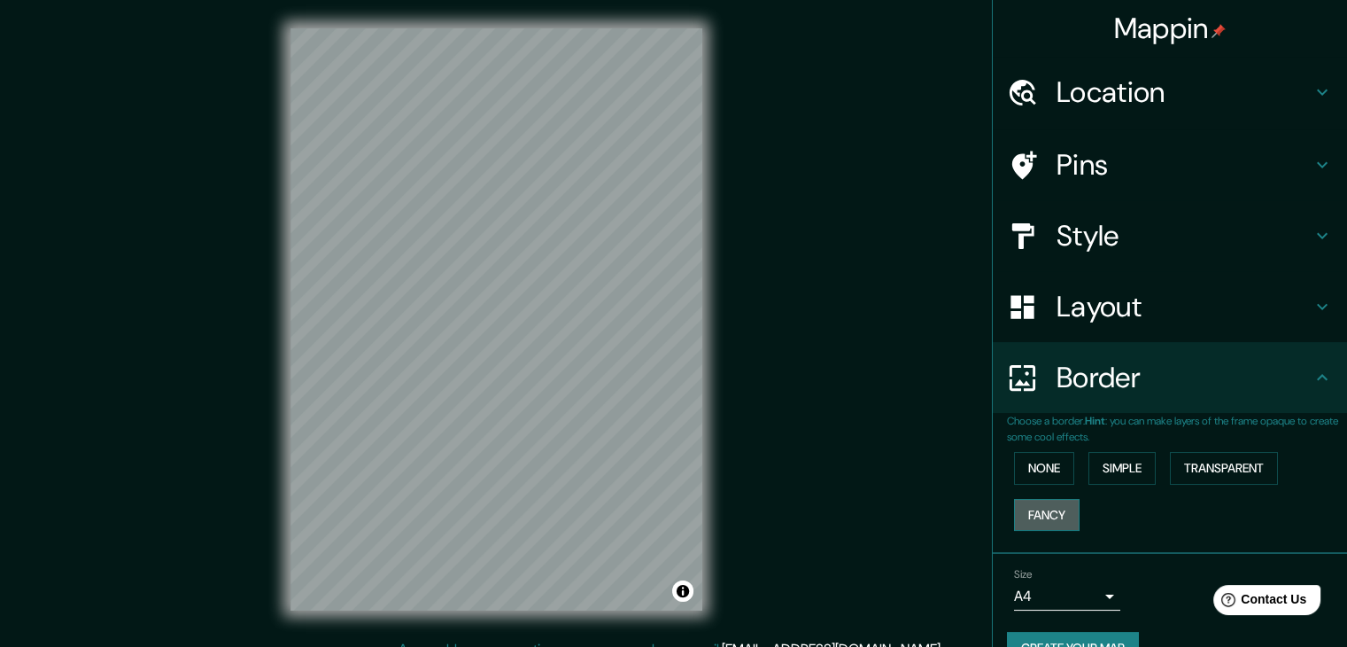
click at [1048, 514] on button "Fancy" at bounding box center [1047, 515] width 66 height 33
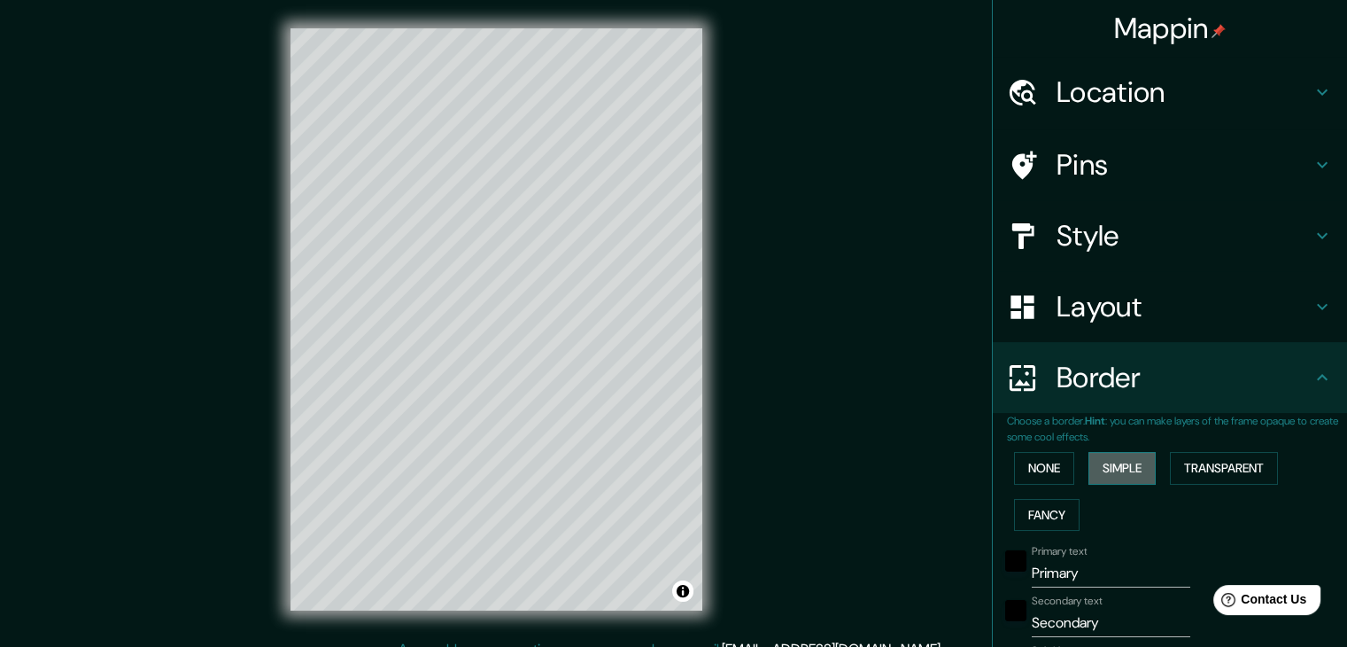
click at [1100, 474] on button "Simple" at bounding box center [1122, 468] width 67 height 33
click at [1219, 476] on button "Transparent" at bounding box center [1224, 468] width 108 height 33
click at [1038, 456] on button "None" at bounding box center [1044, 468] width 60 height 33
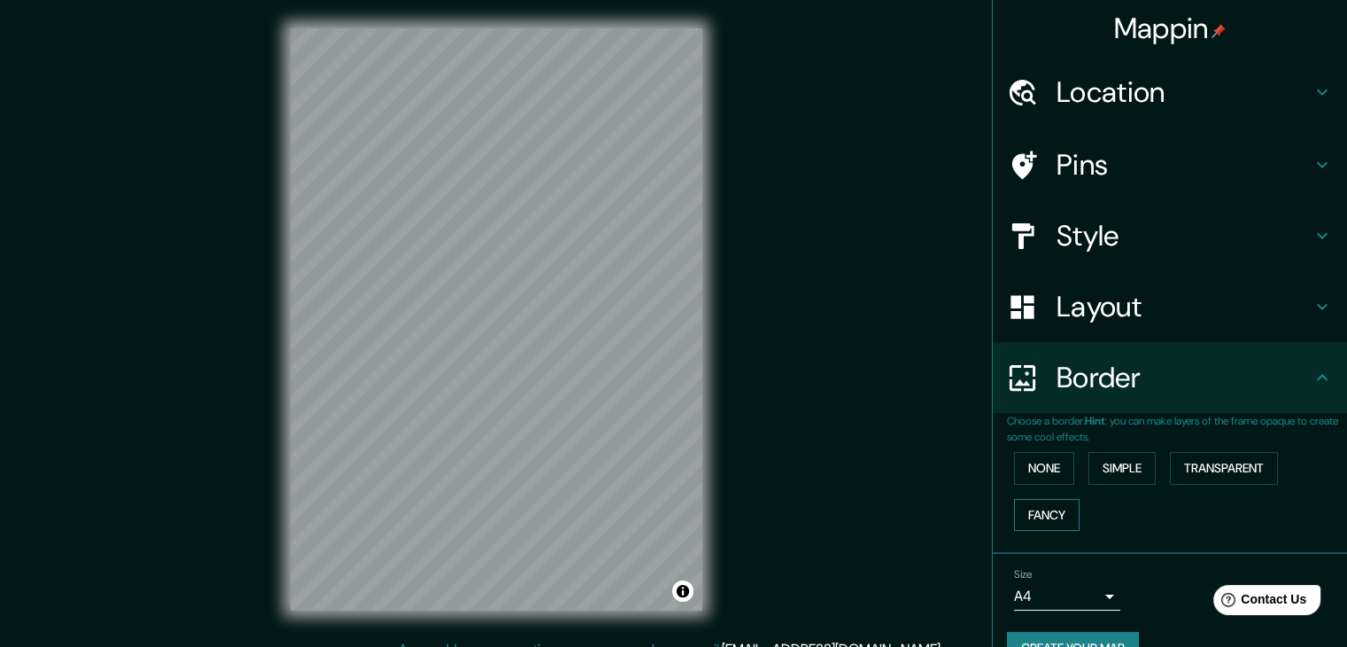
click at [1044, 511] on button "Fancy" at bounding box center [1047, 515] width 66 height 33
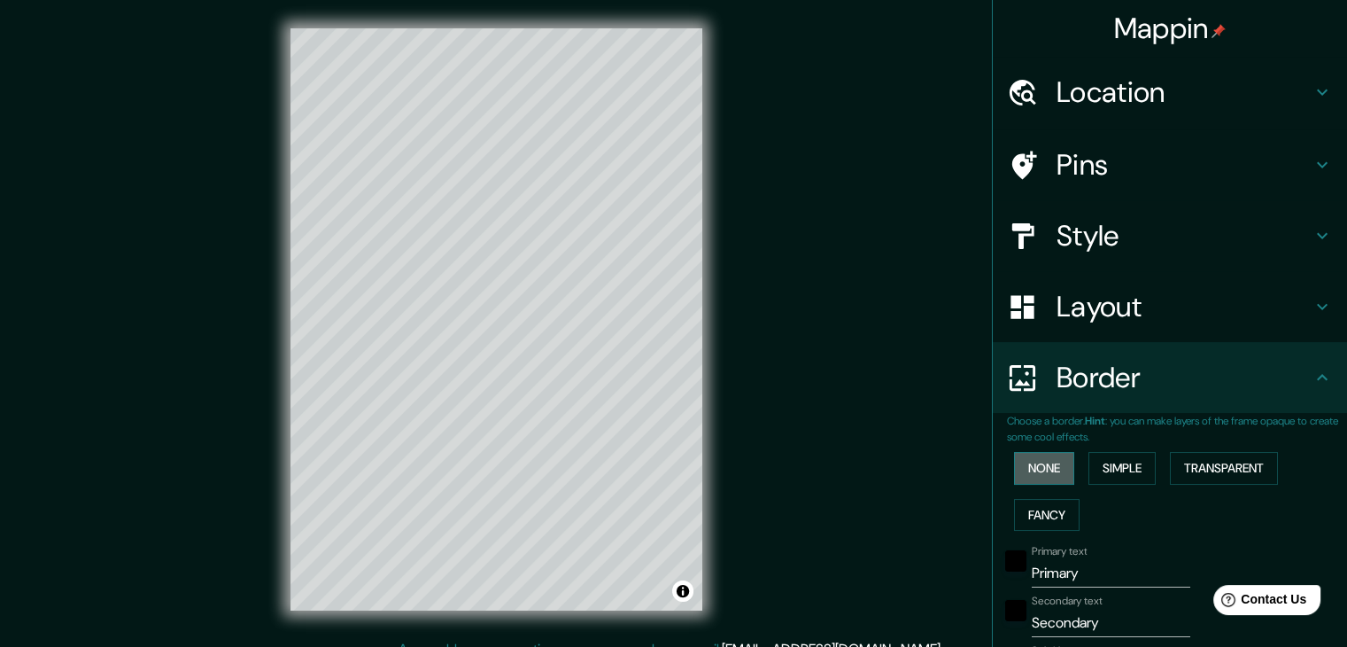
click at [1029, 462] on button "None" at bounding box center [1044, 468] width 60 height 33
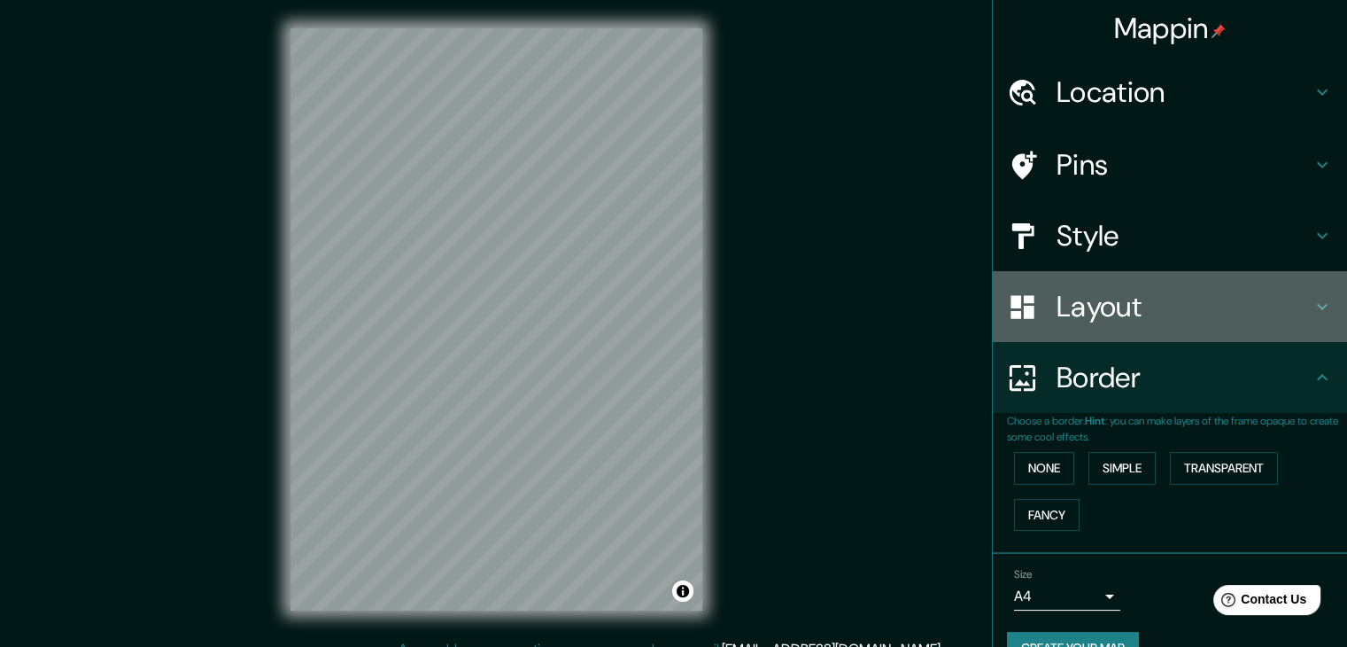
click at [1069, 291] on h4 "Layout" at bounding box center [1184, 306] width 255 height 35
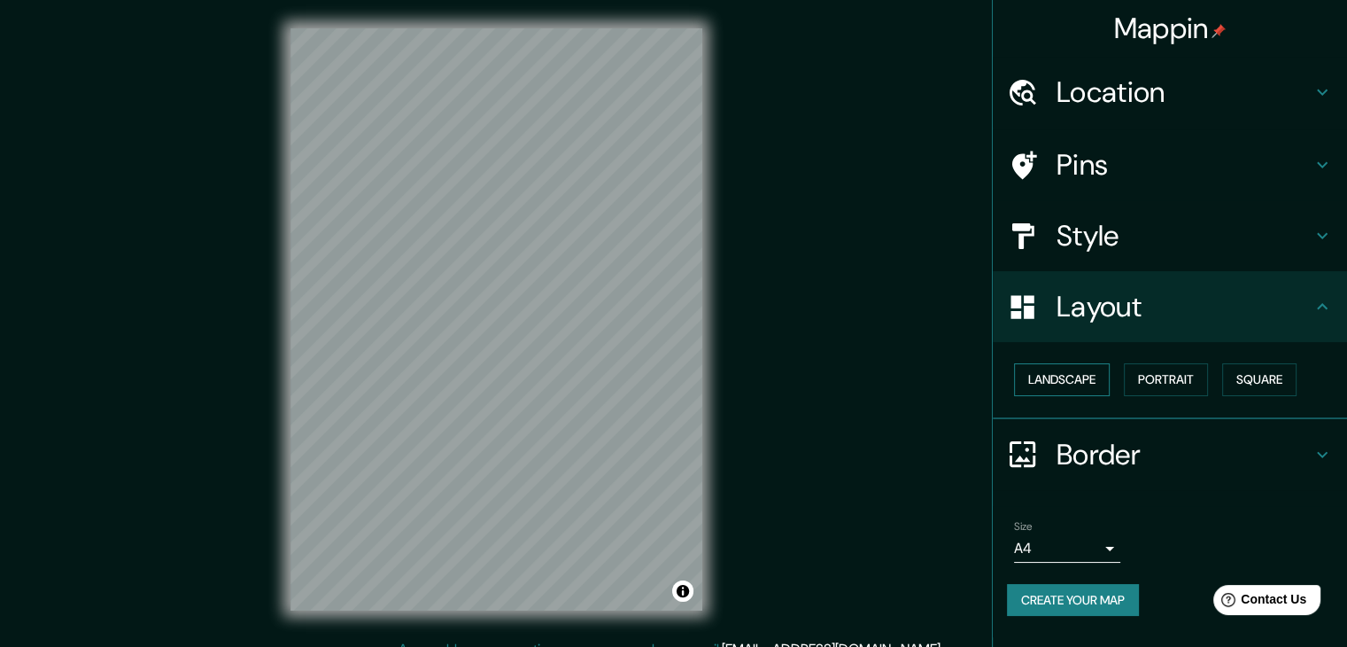
click at [1088, 380] on button "Landscape" at bounding box center [1062, 379] width 96 height 33
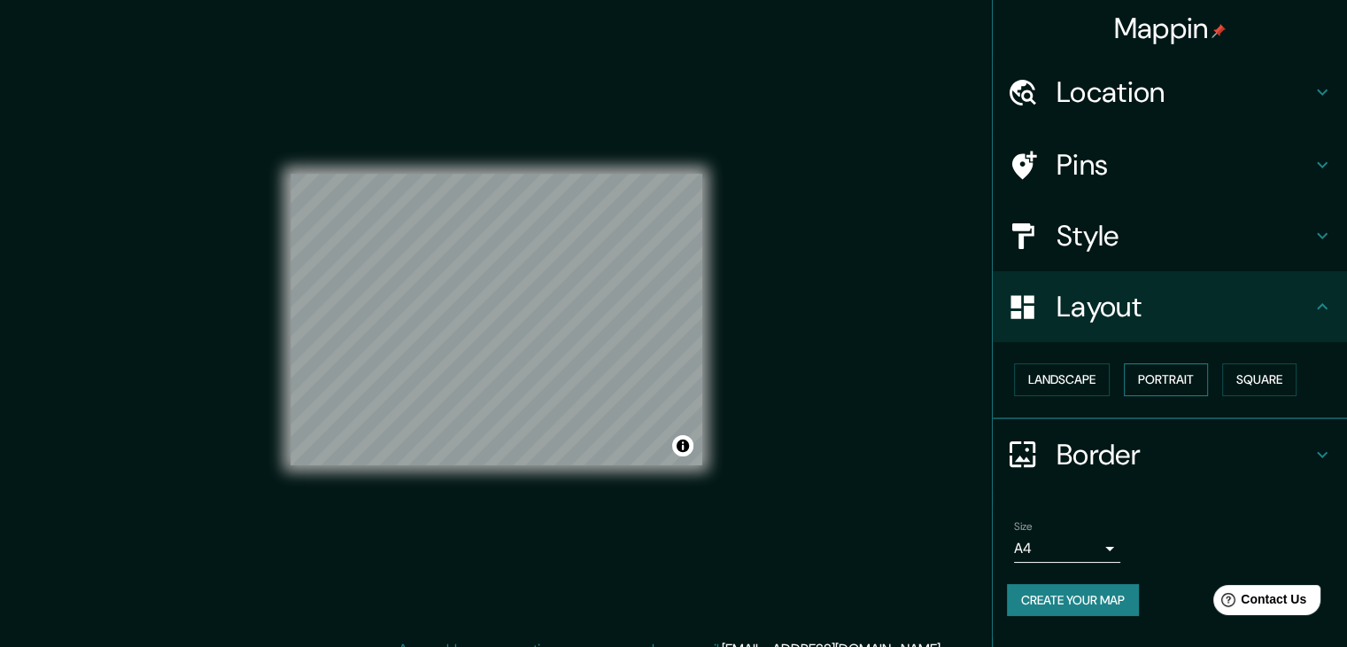
click at [1162, 378] on button "Portrait" at bounding box center [1166, 379] width 84 height 33
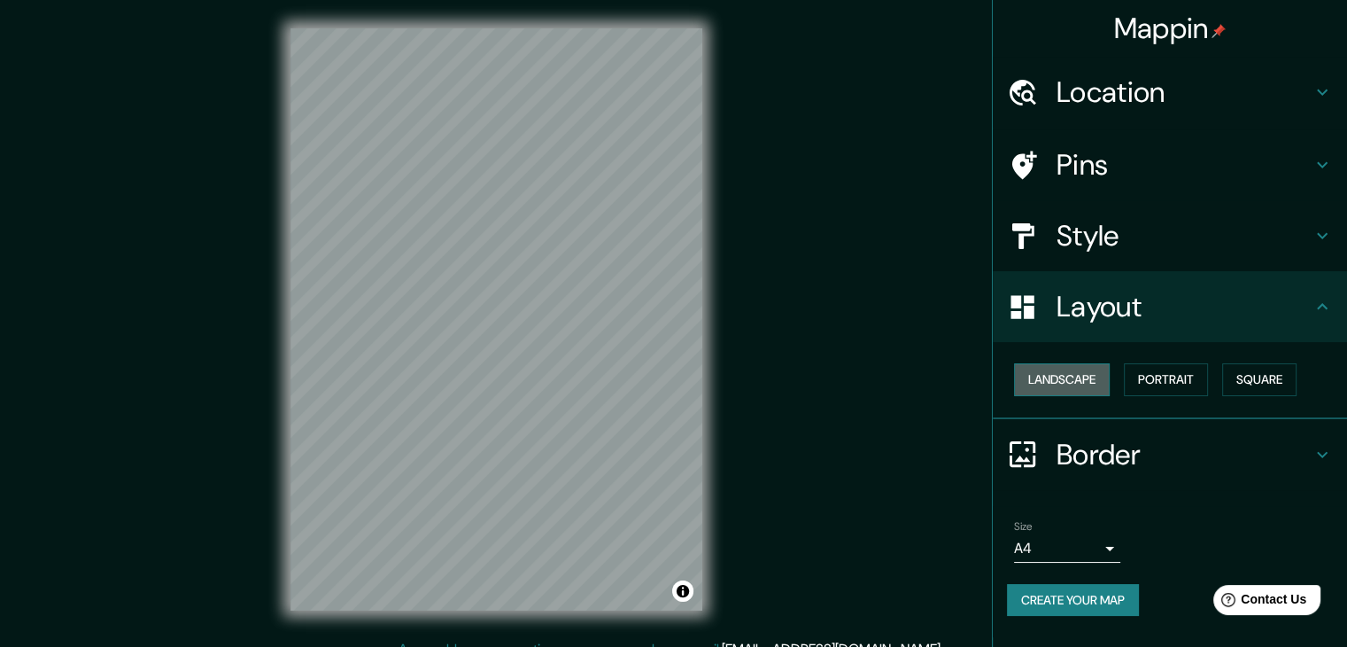
click at [1032, 372] on button "Landscape" at bounding box center [1062, 379] width 96 height 33
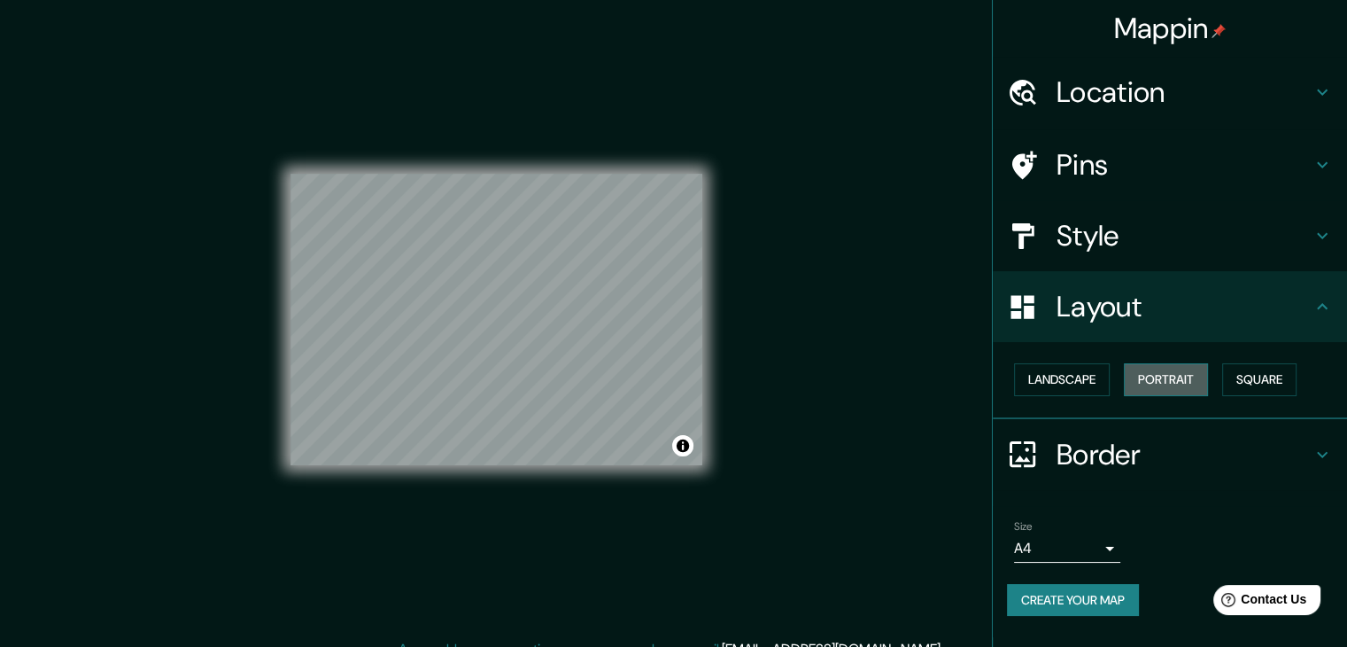
click at [1130, 380] on button "Portrait" at bounding box center [1166, 379] width 84 height 33
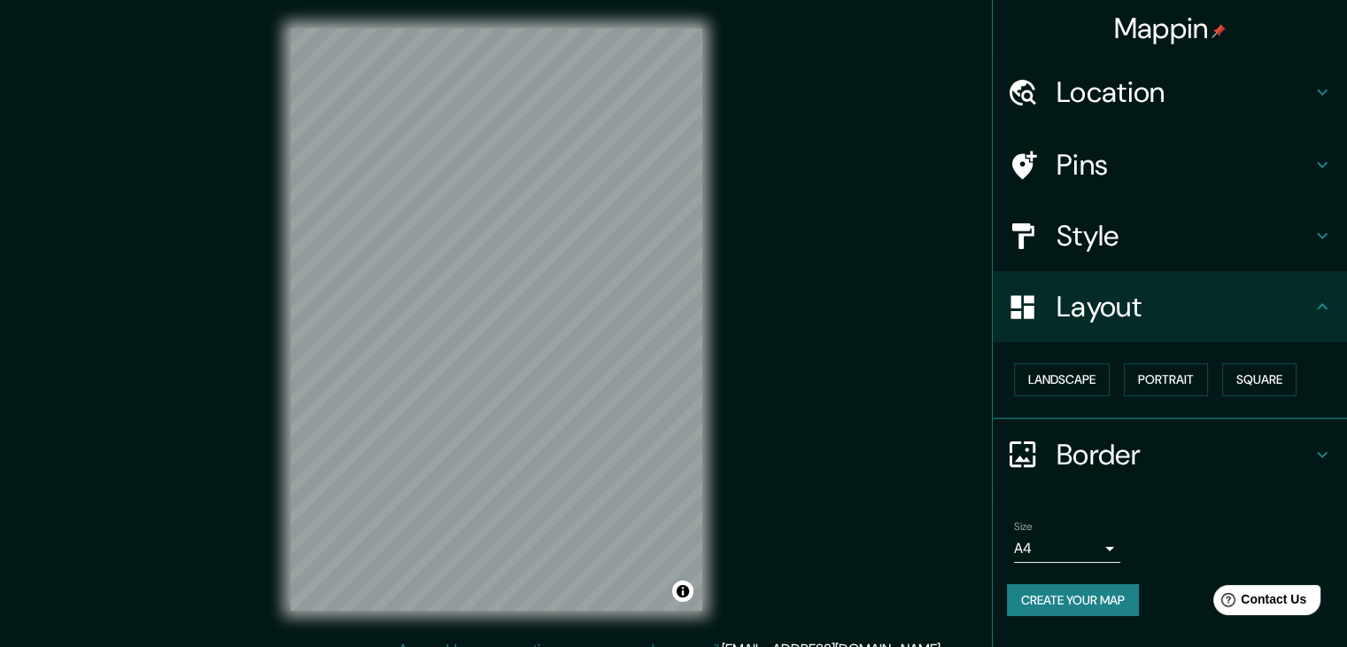
click at [1215, 380] on div "Landscape Portrait Square" at bounding box center [1177, 379] width 340 height 47
click at [1240, 378] on button "Square" at bounding box center [1260, 379] width 74 height 33
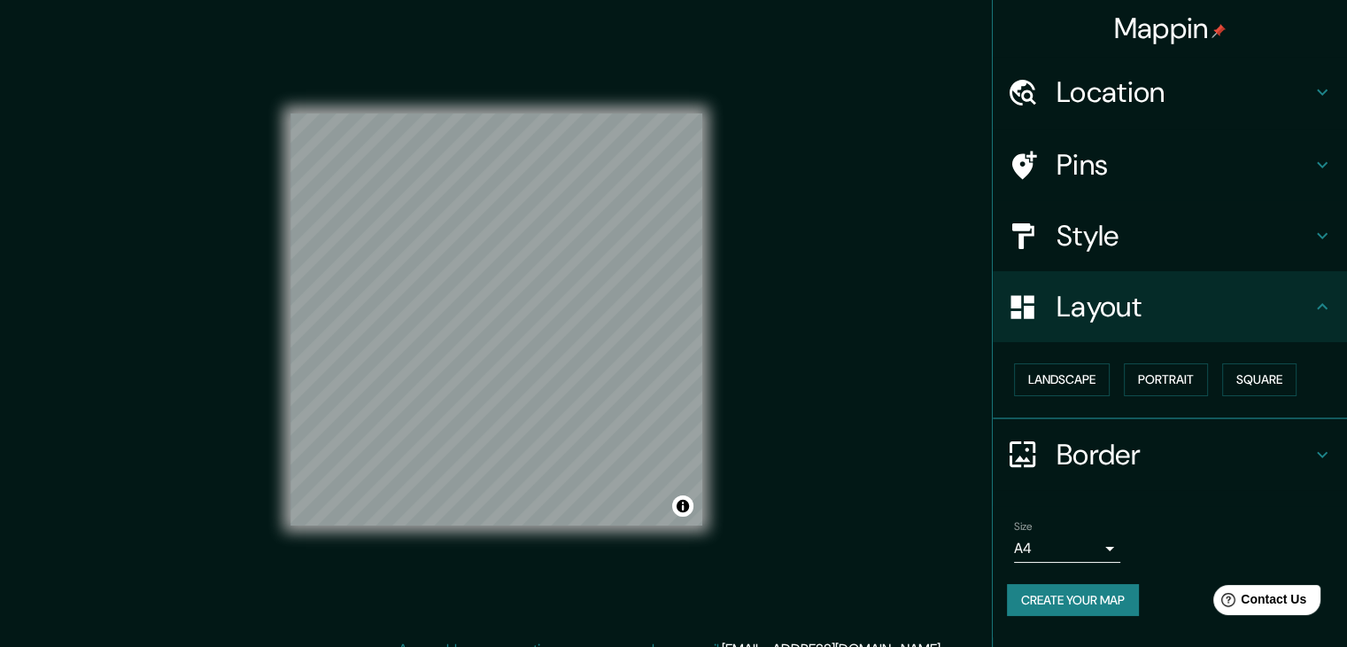
click at [1102, 167] on h4 "Pins" at bounding box center [1184, 164] width 255 height 35
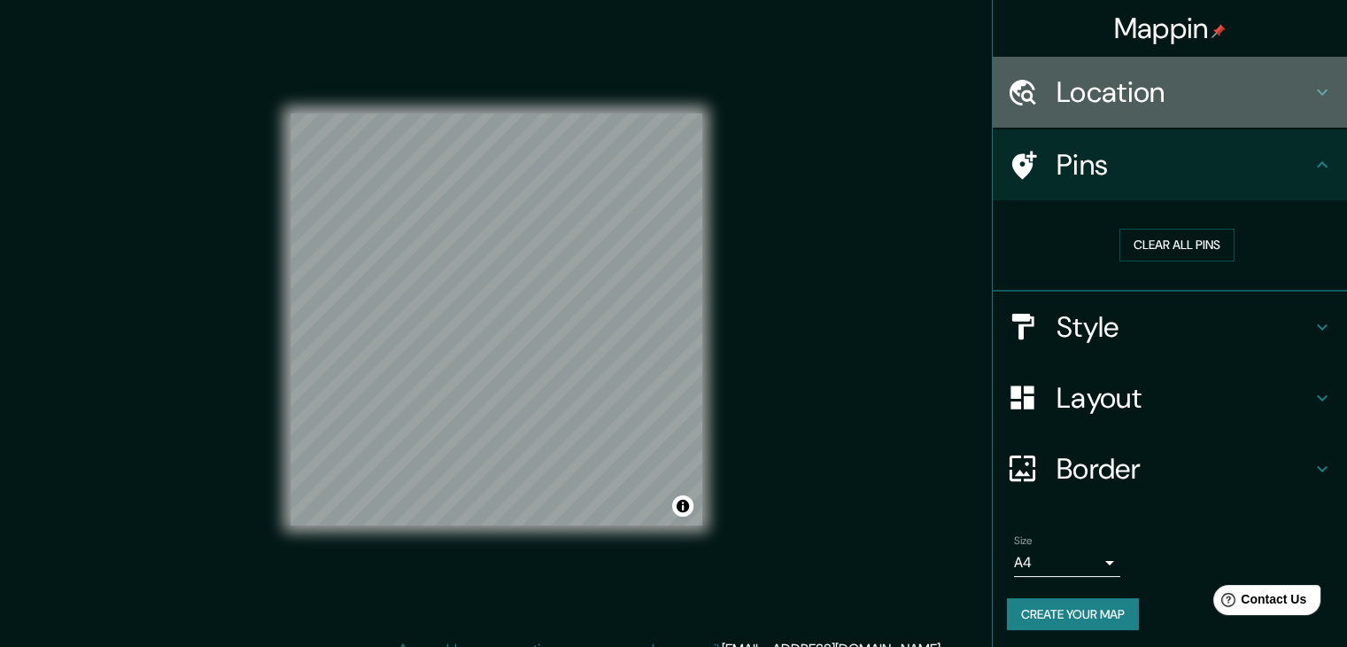
click at [1102, 79] on h4 "Location" at bounding box center [1184, 91] width 255 height 35
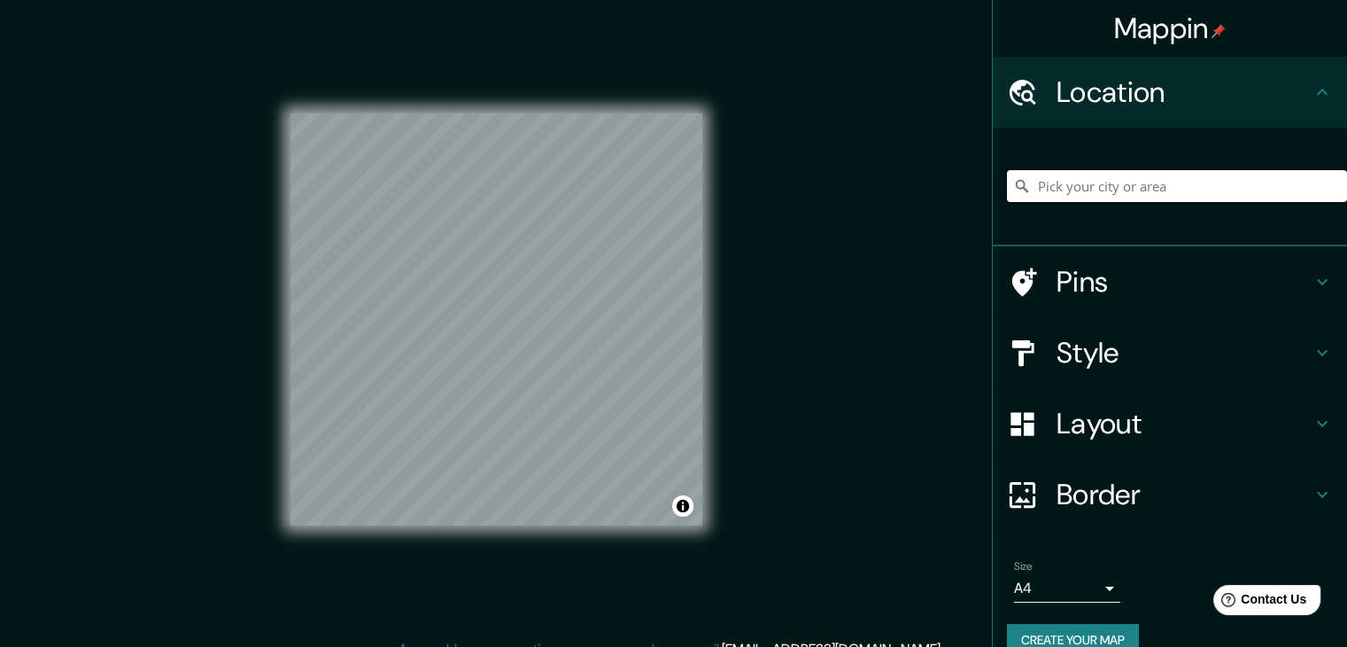
click at [1102, 192] on input "Pick your city or area" at bounding box center [1177, 186] width 340 height 32
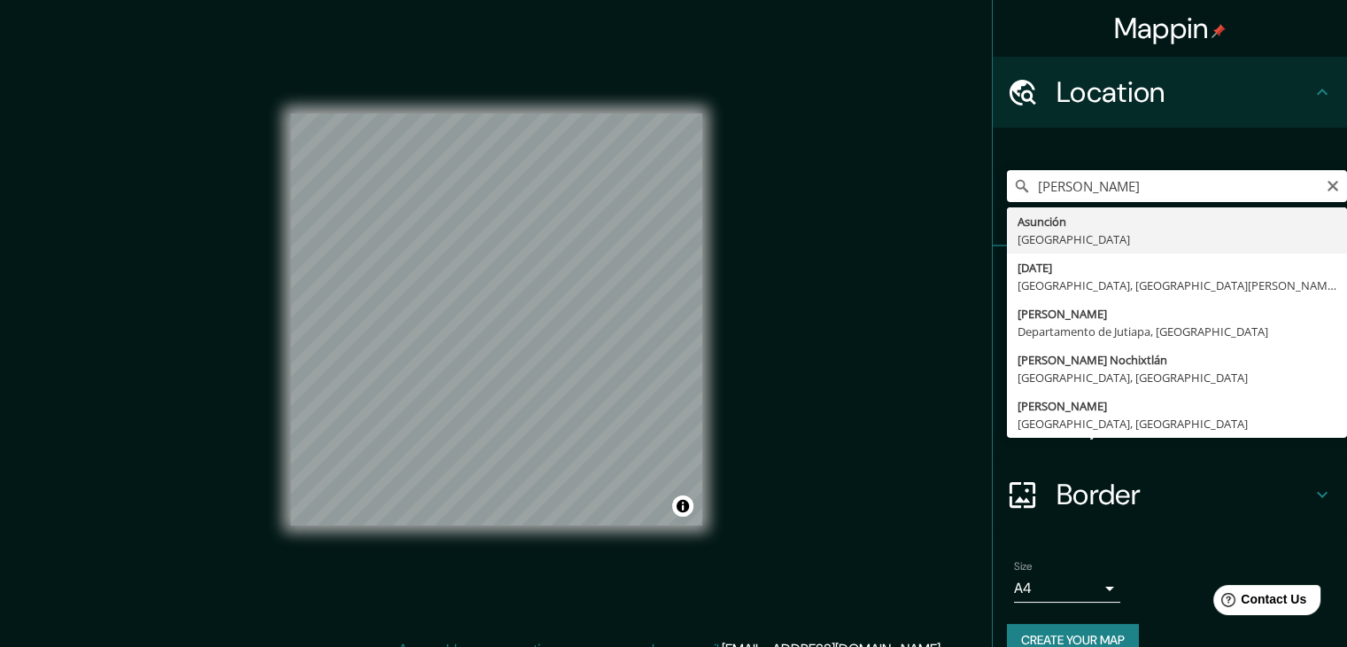
type input "Asunción, Paraguay"
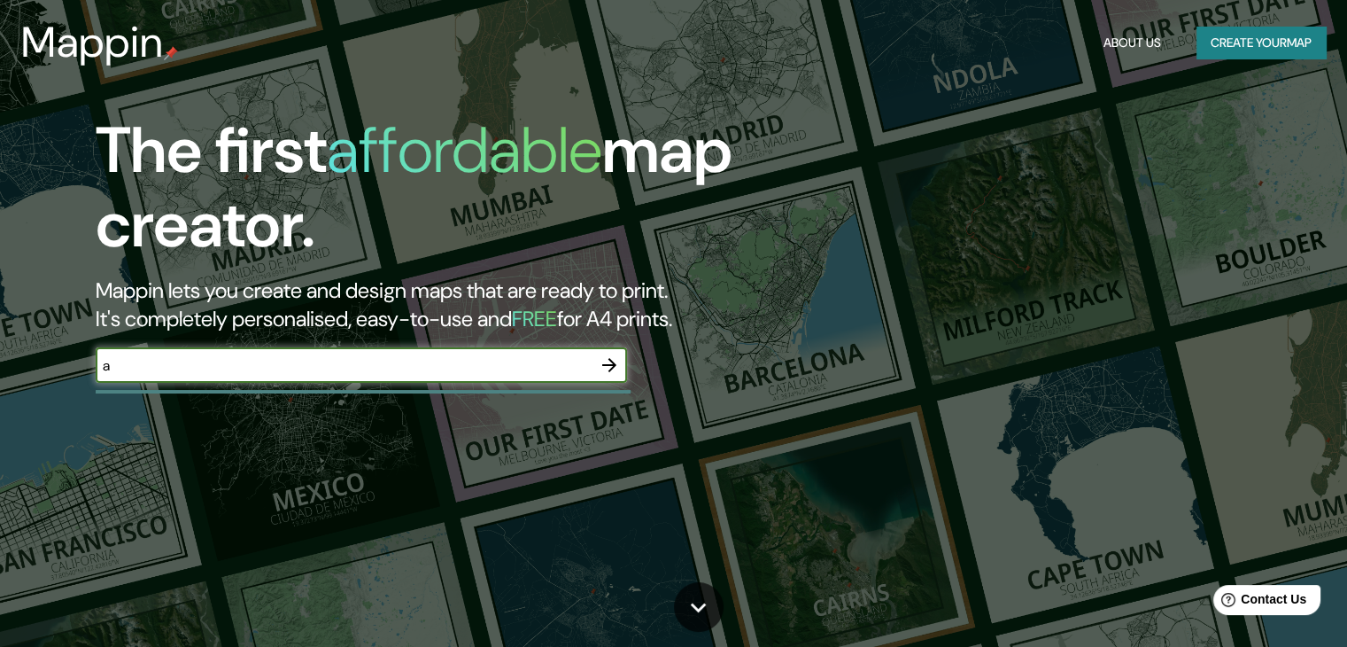
type input "[PERSON_NAME]"
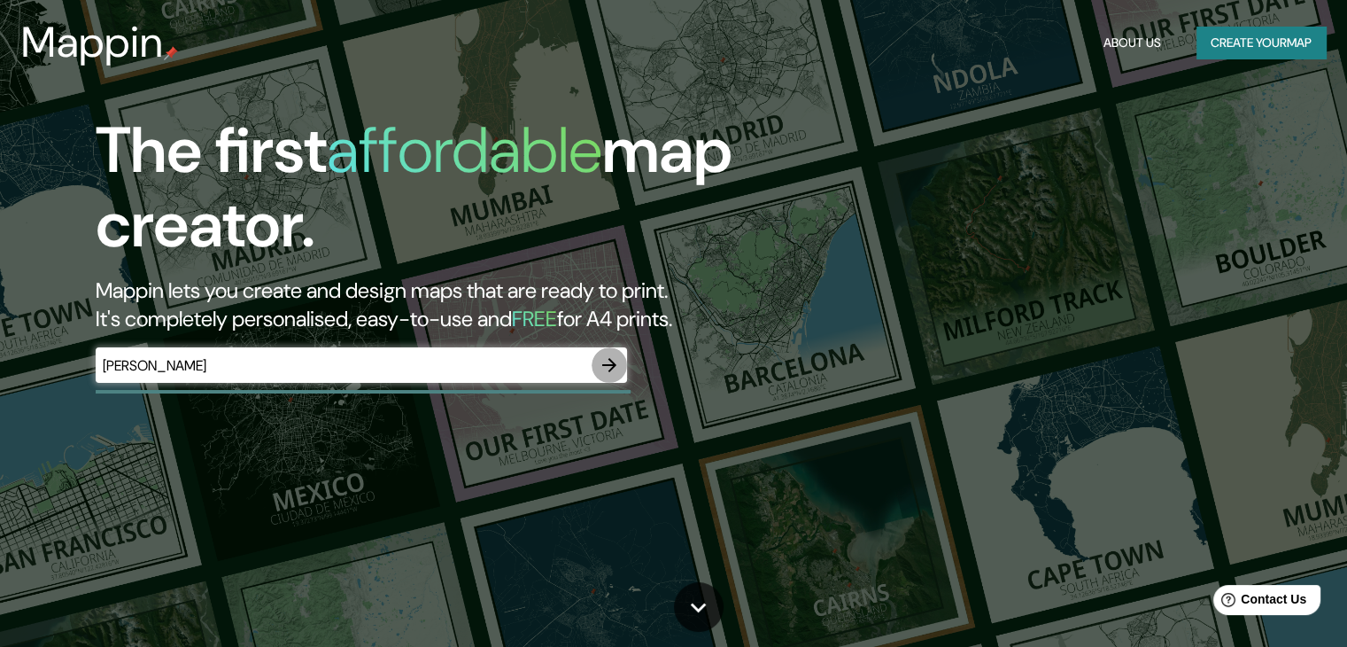
click at [620, 359] on icon "button" at bounding box center [609, 364] width 21 height 21
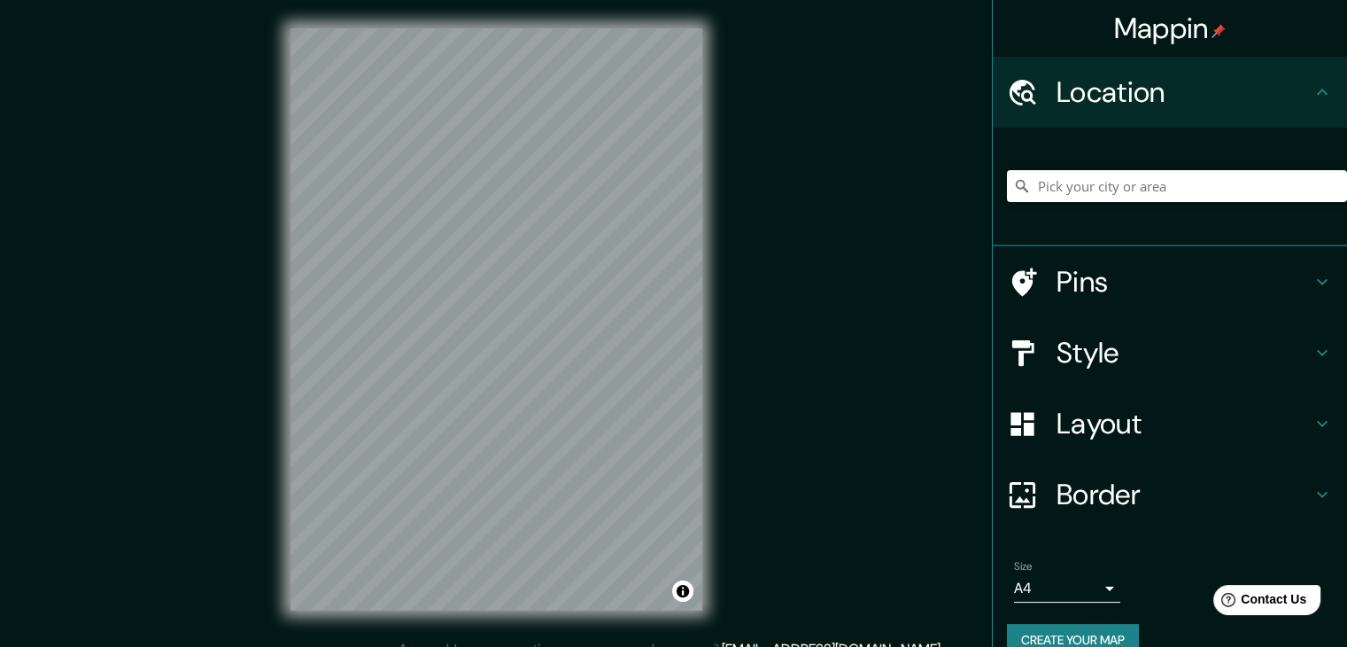
click at [1118, 167] on div at bounding box center [1177, 186] width 340 height 89
click at [1122, 187] on input "Pick your city or area" at bounding box center [1177, 186] width 340 height 32
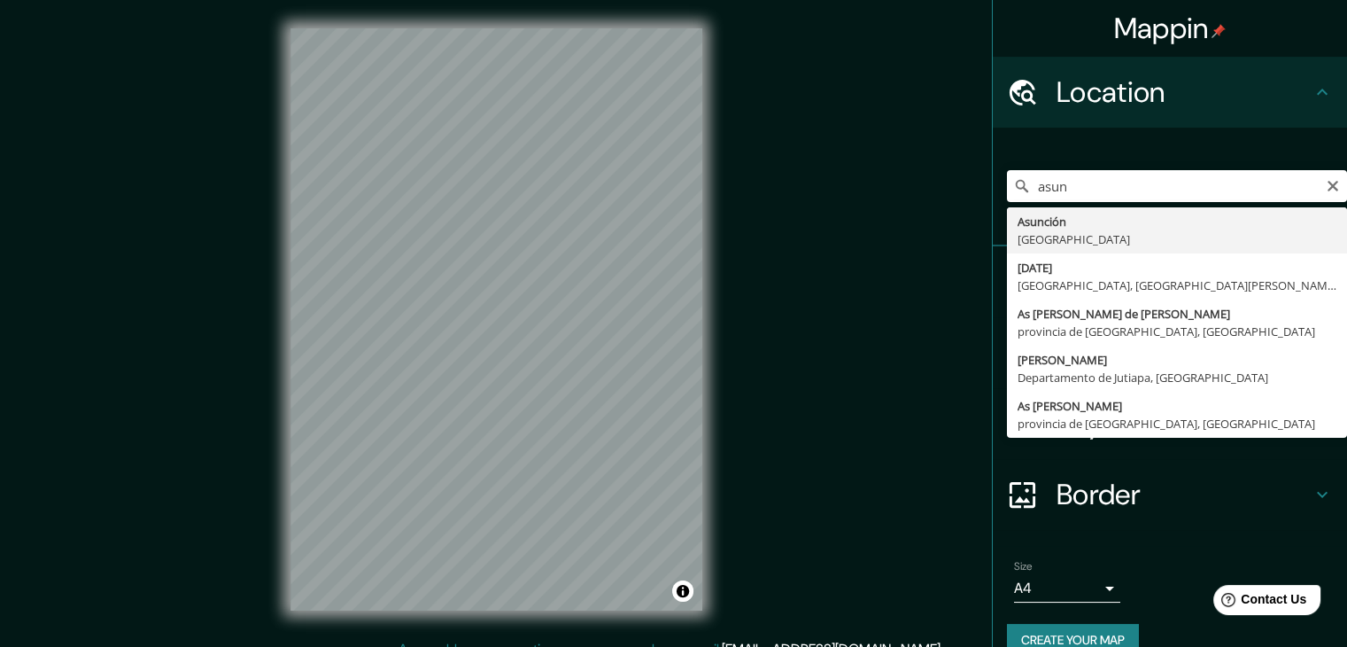
type input "[GEOGRAPHIC_DATA], [GEOGRAPHIC_DATA]"
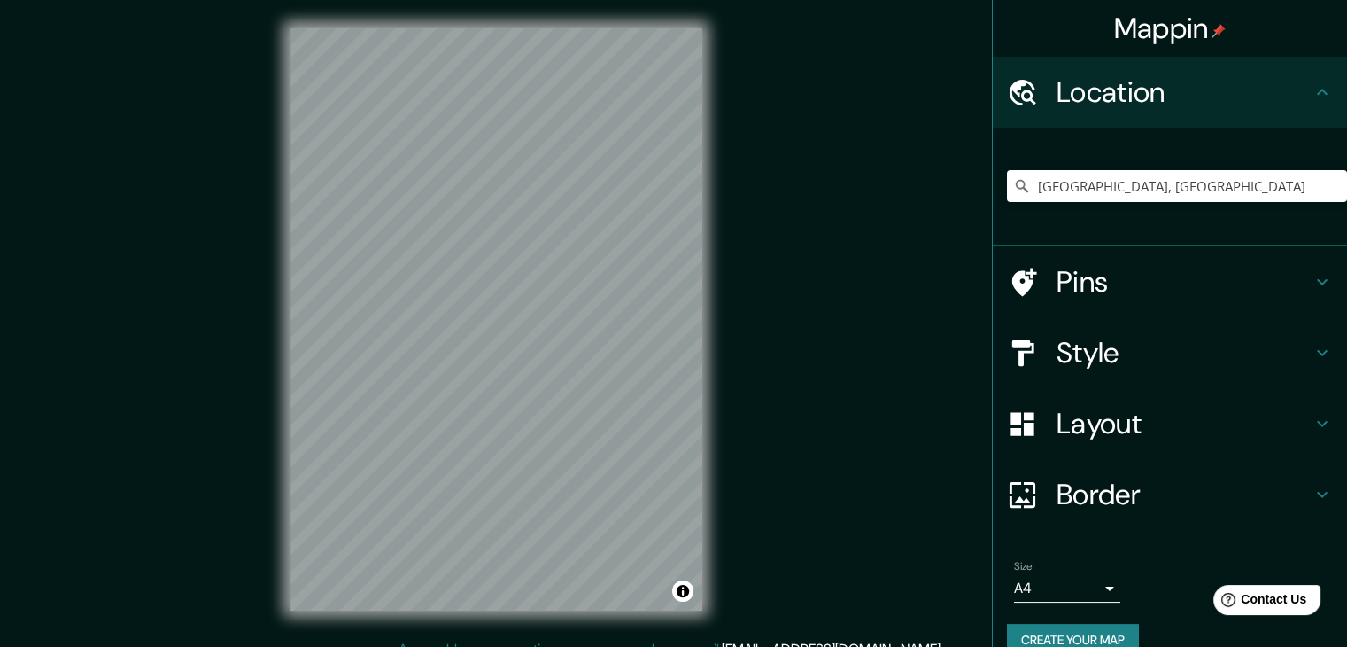
scroll to position [20, 0]
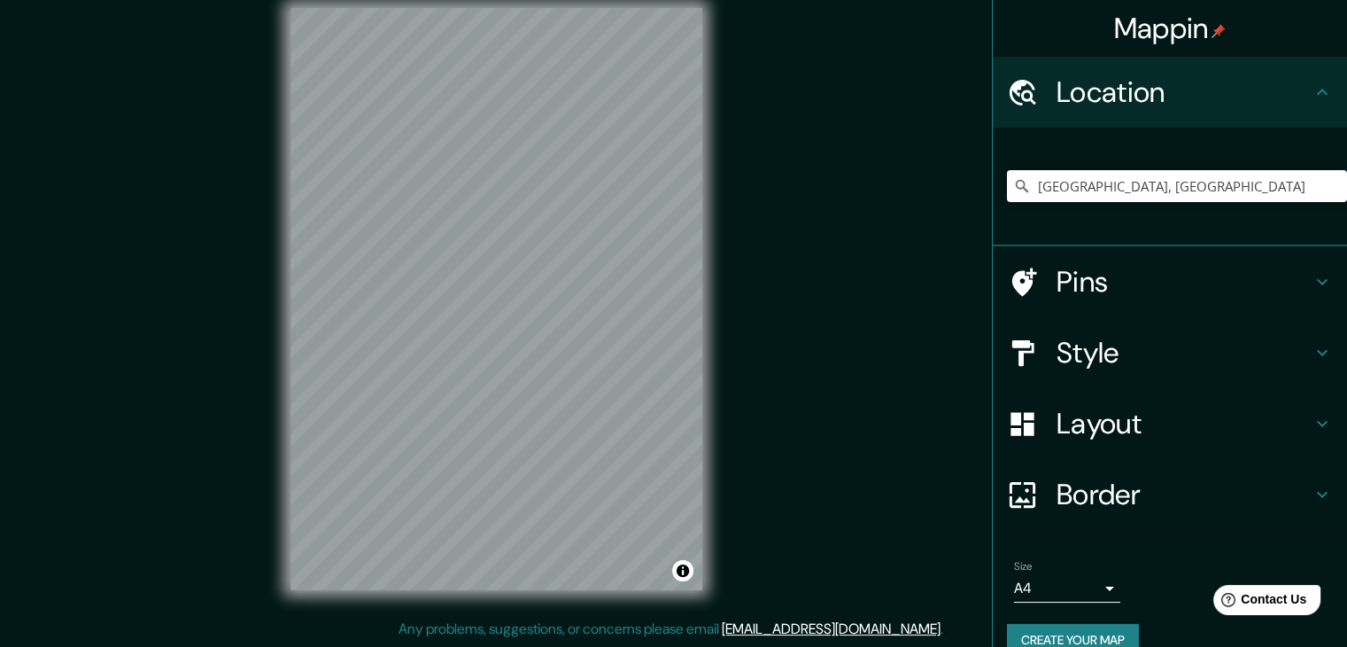
click at [703, 355] on div "© Mapbox © OpenStreetMap Improve this map" at bounding box center [496, 299] width 469 height 639
